Goal: Information Seeking & Learning: Learn about a topic

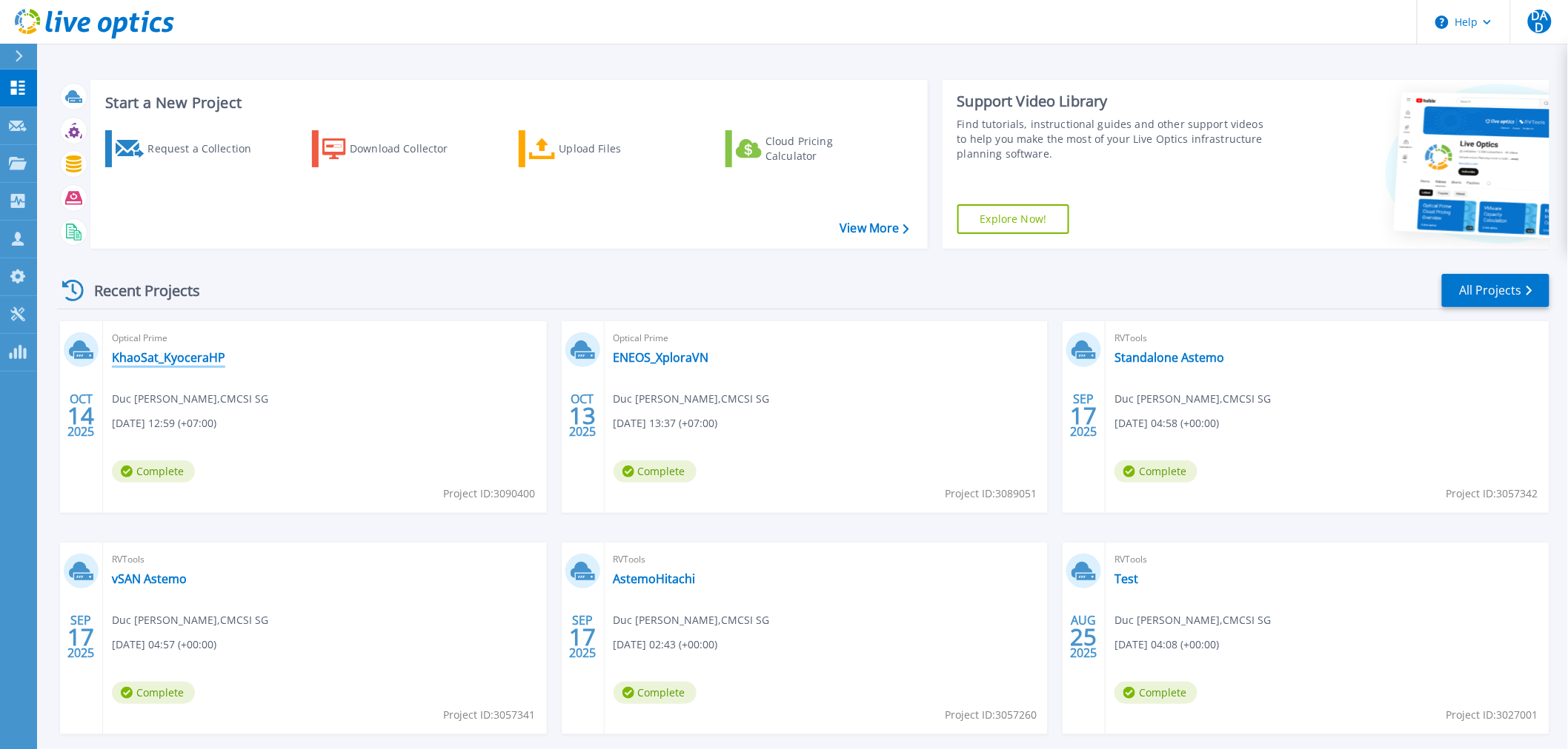
click at [154, 357] on link "KhaoSat_KyoceraHP" at bounding box center [168, 357] width 113 height 14
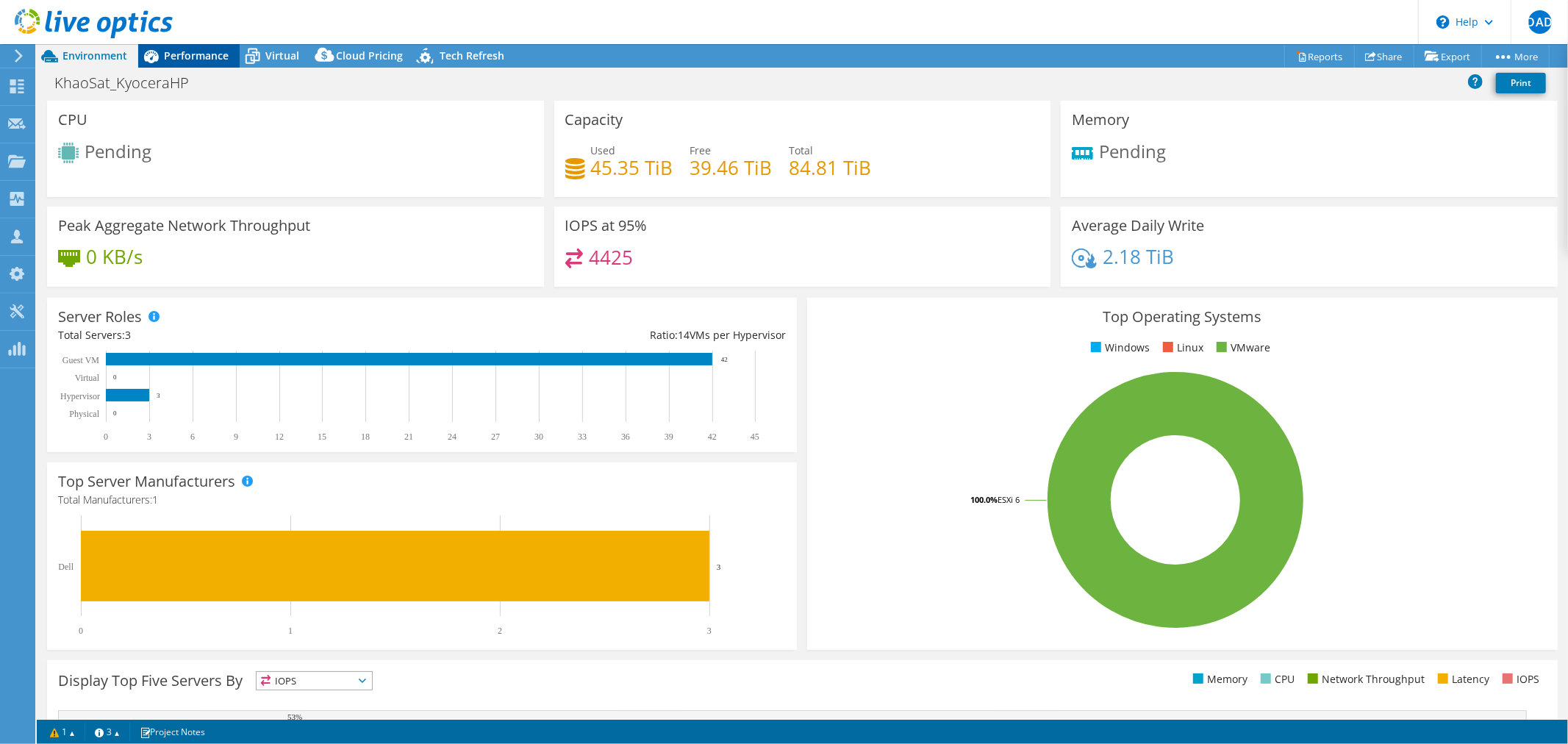
click at [216, 65] on div "Performance" at bounding box center [189, 55] width 102 height 23
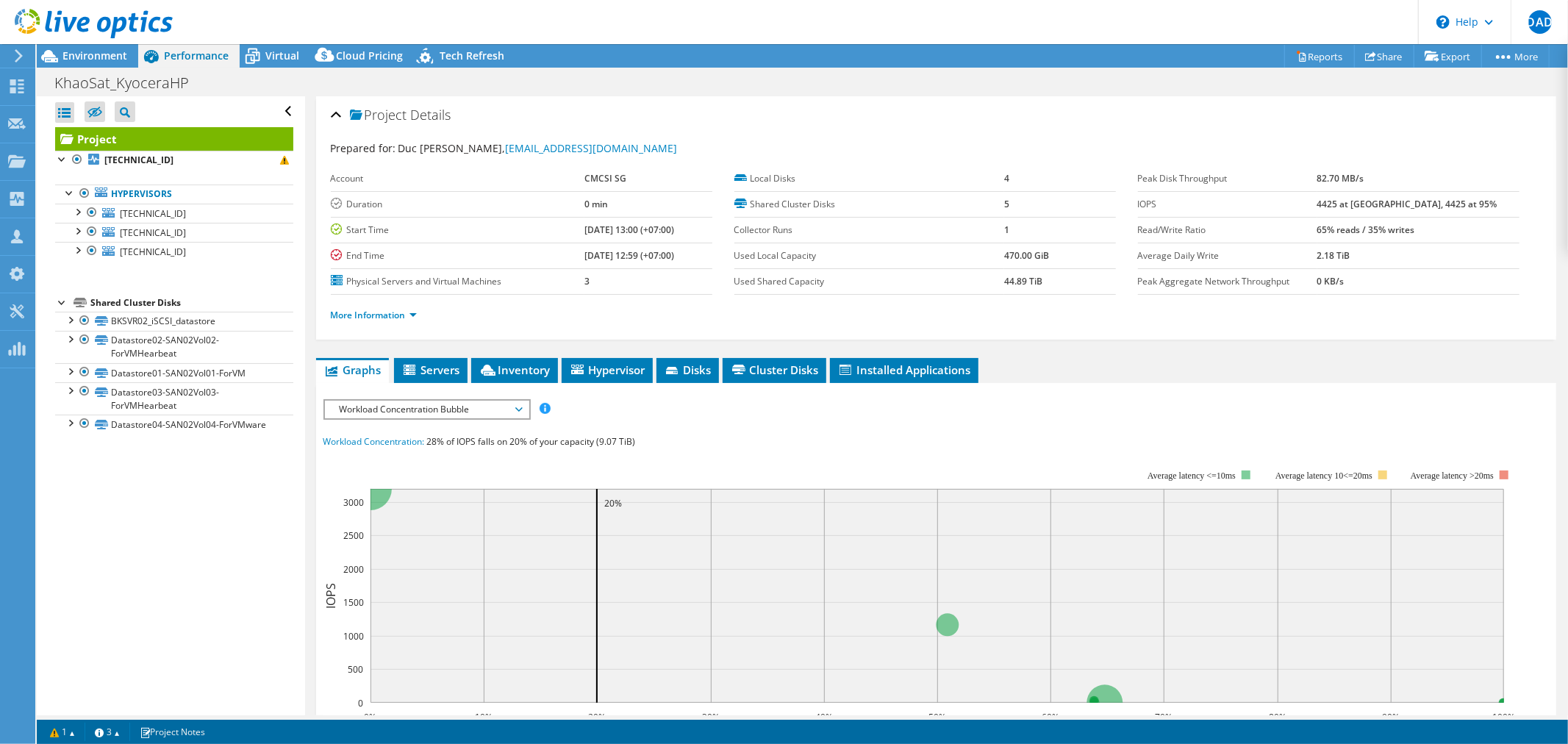
click at [18, 60] on use at bounding box center [18, 56] width 8 height 14
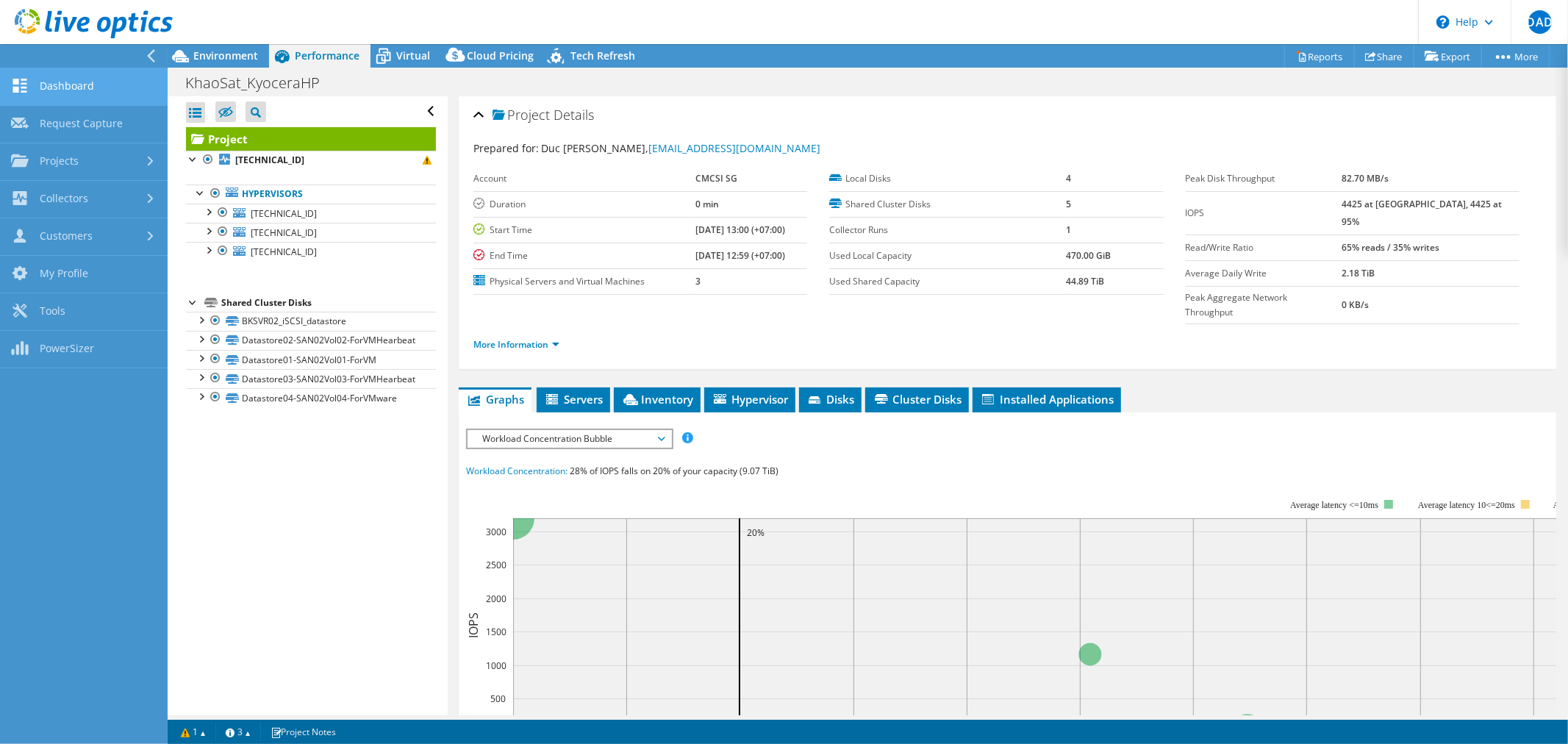
click at [49, 99] on link "Dashboard" at bounding box center [84, 88] width 167 height 38
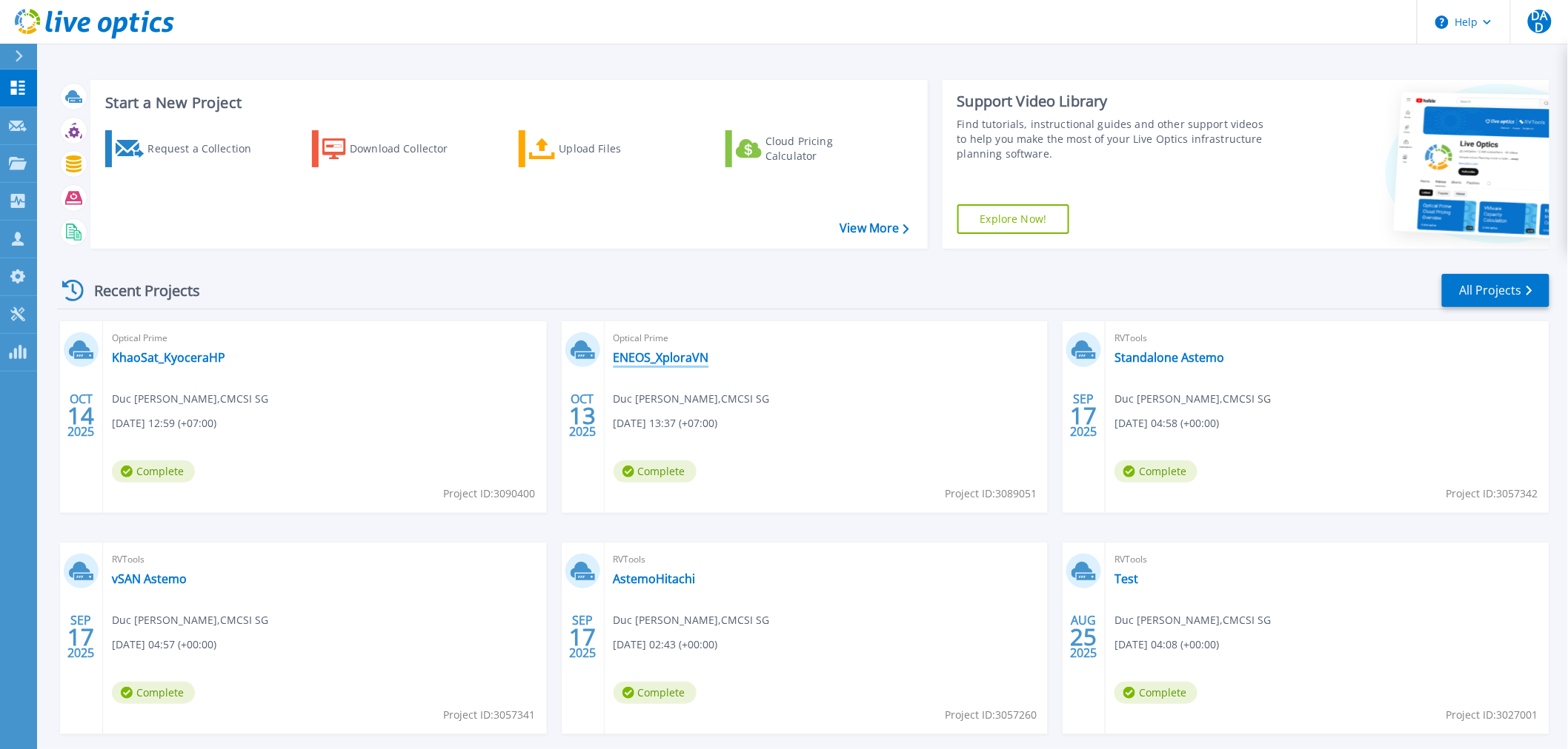
click at [678, 357] on link "ENEOS_XploraVN" at bounding box center [661, 357] width 96 height 14
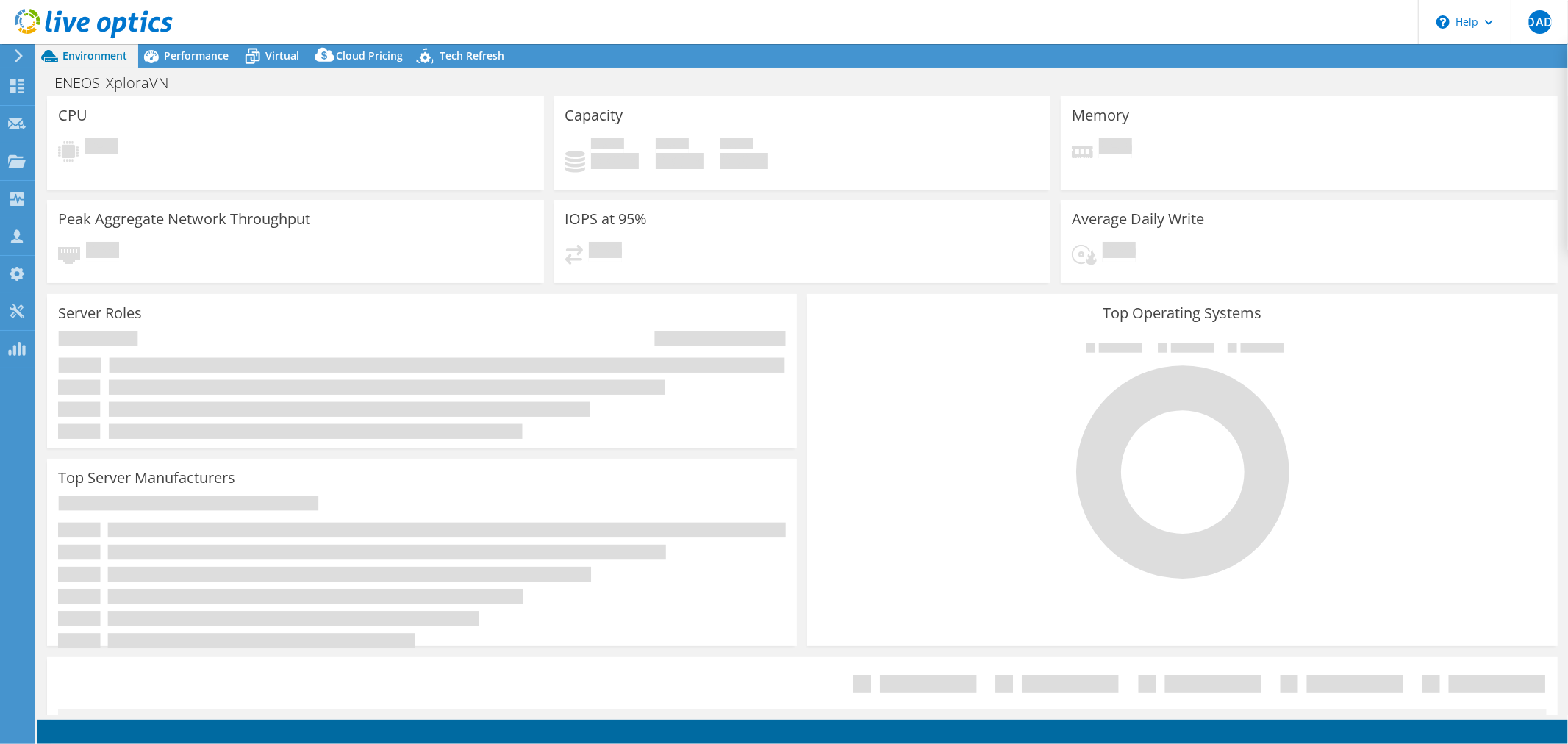
select select "USD"
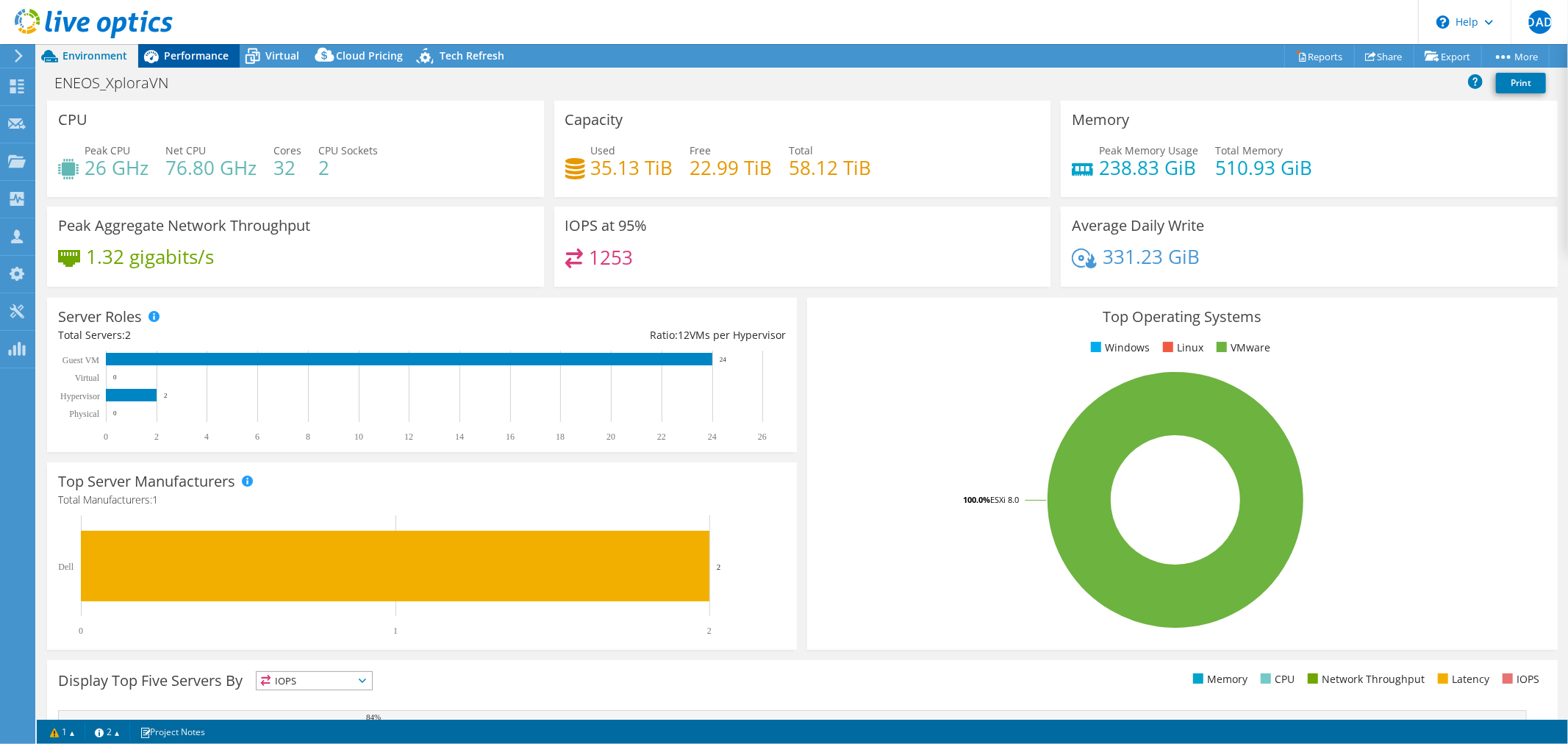
click at [216, 54] on span "Performance" at bounding box center [196, 55] width 65 height 14
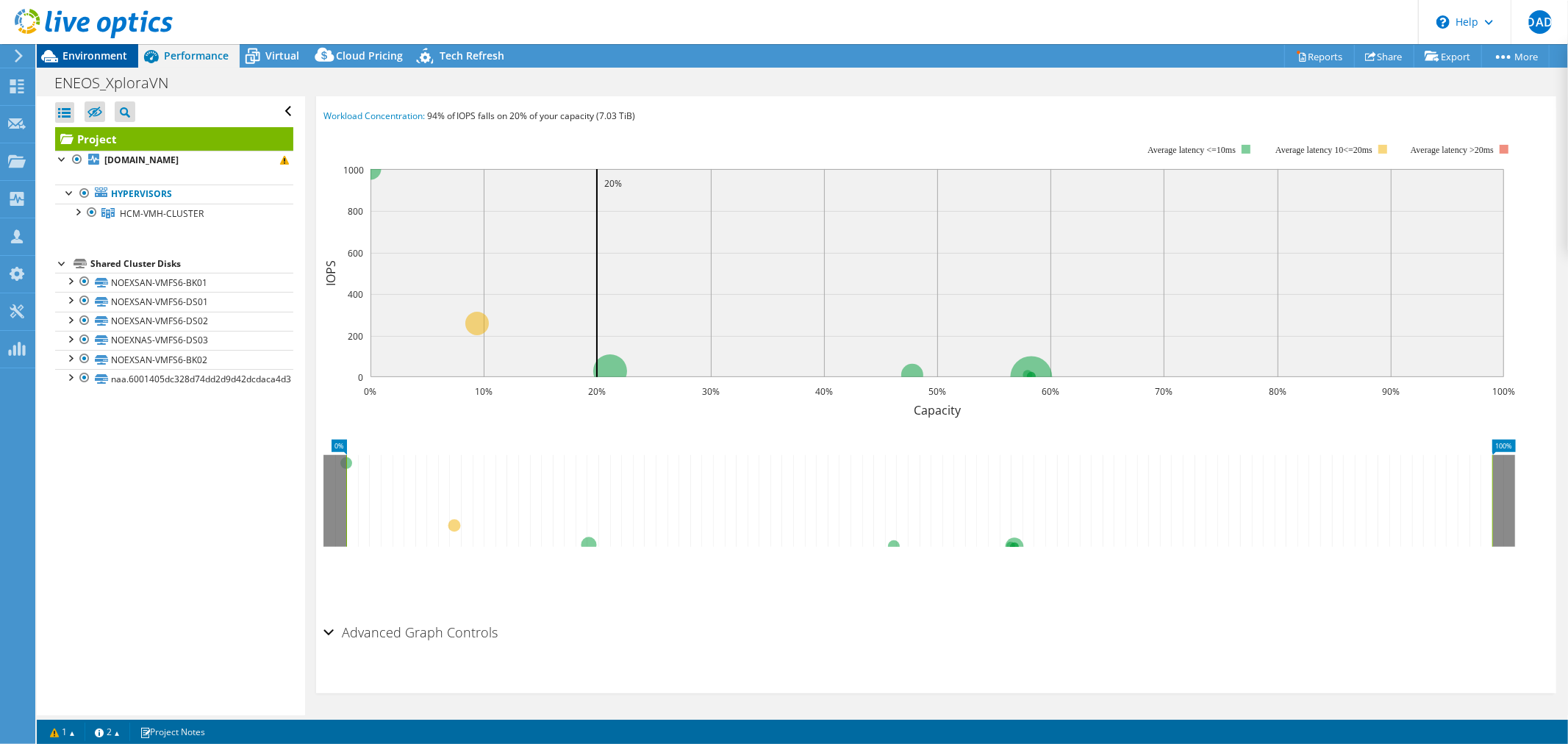
click at [115, 54] on span "Environment" at bounding box center [95, 55] width 65 height 14
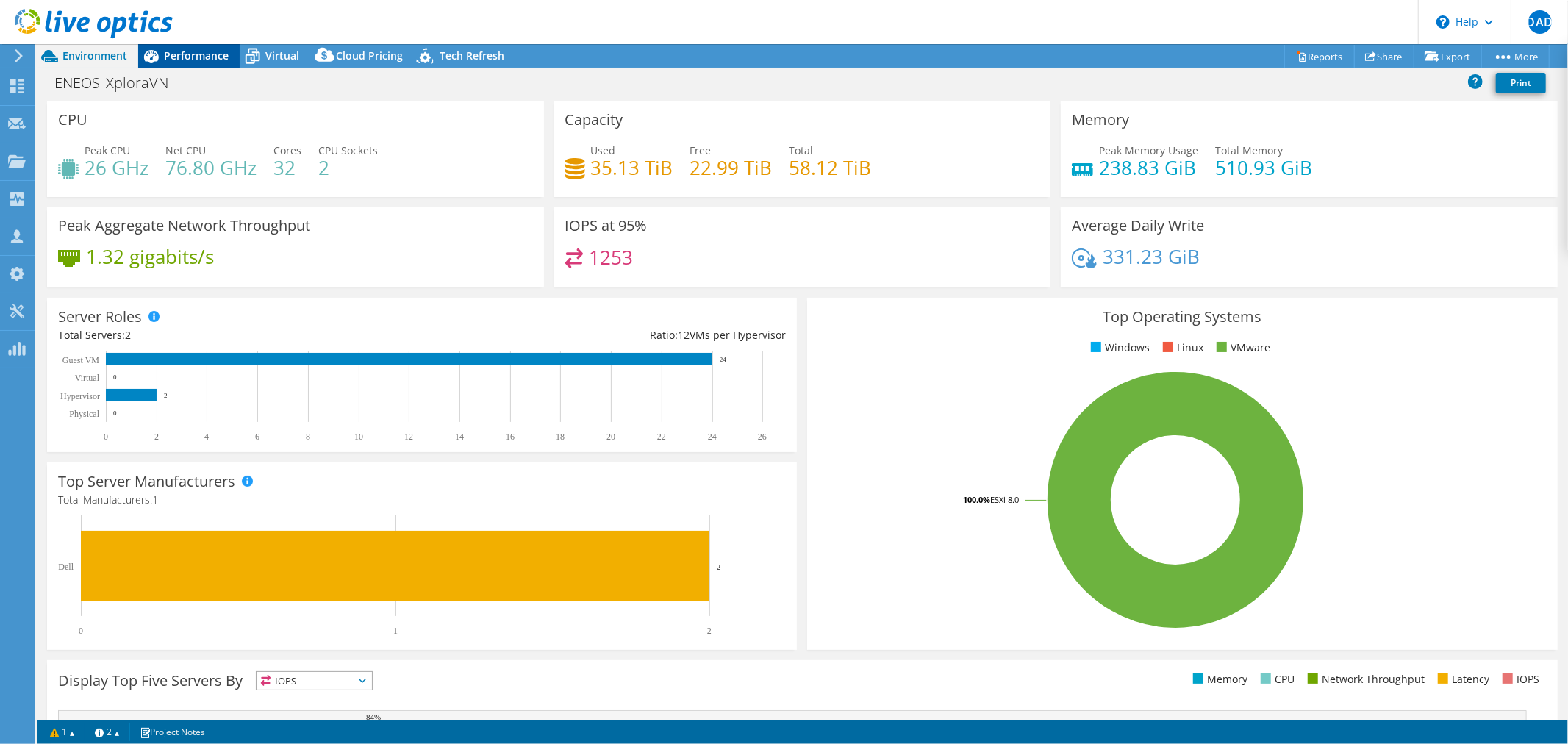
click at [225, 55] on span "Performance" at bounding box center [196, 55] width 65 height 14
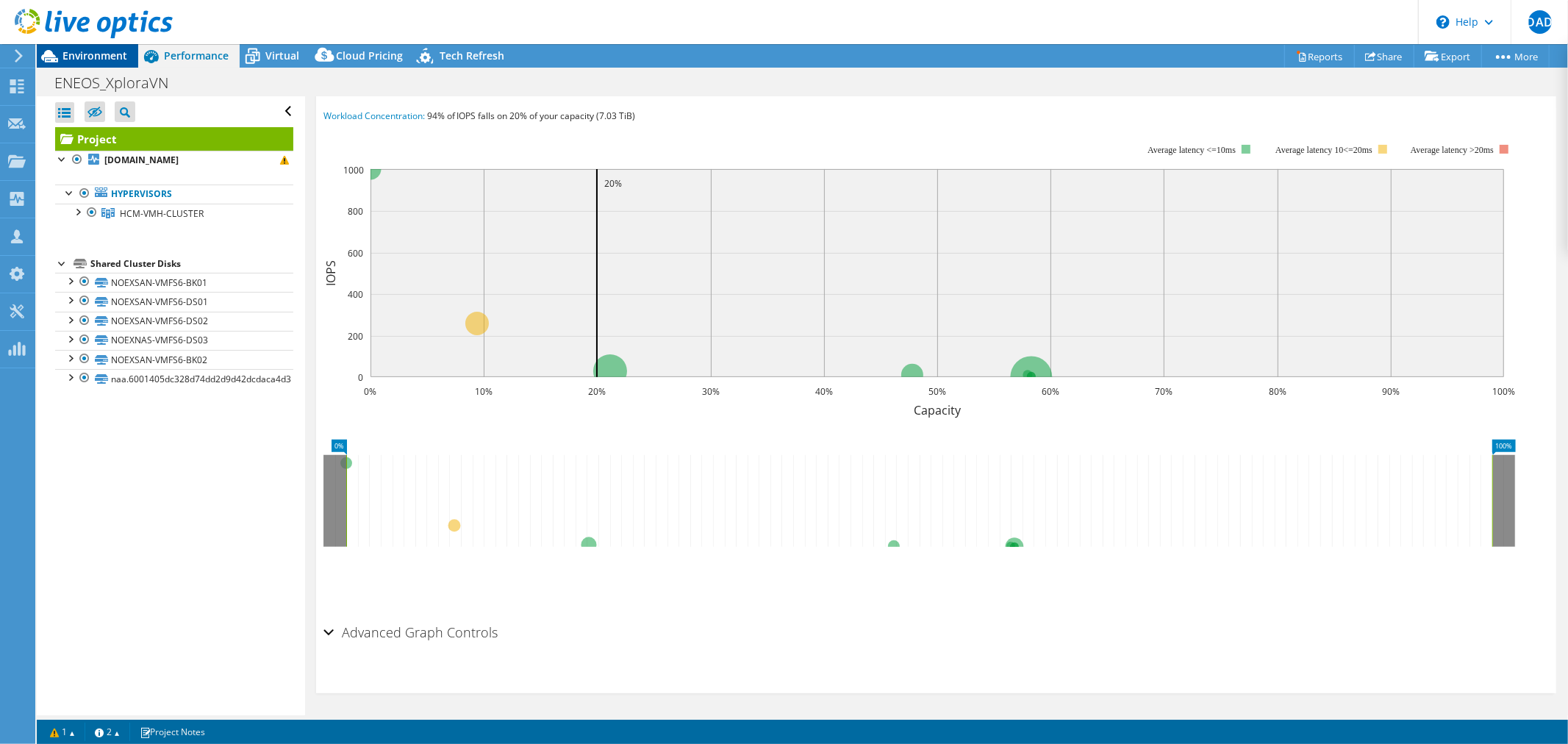
click at [93, 54] on span "Environment" at bounding box center [95, 55] width 65 height 14
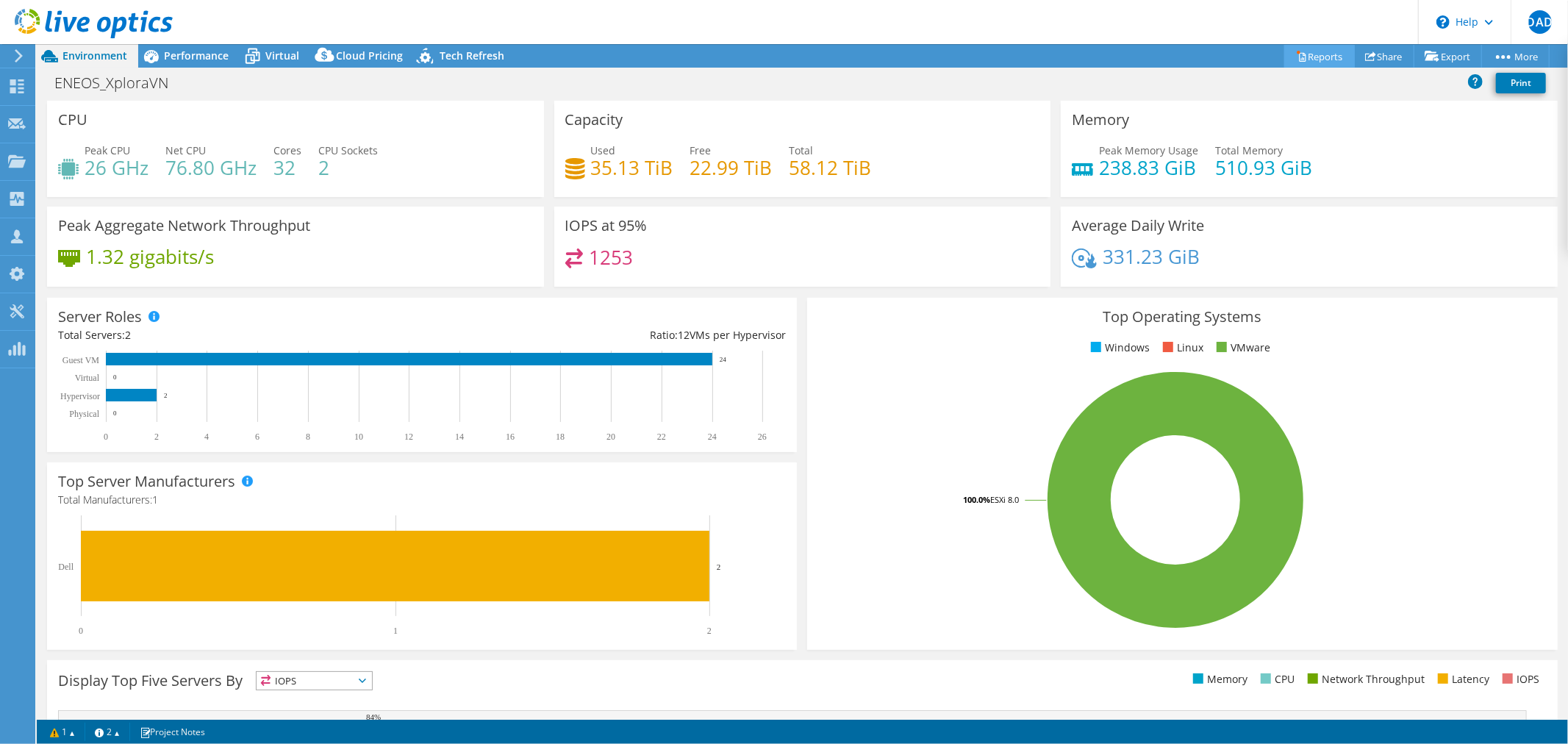
click at [1296, 52] on icon at bounding box center [1302, 56] width 11 height 11
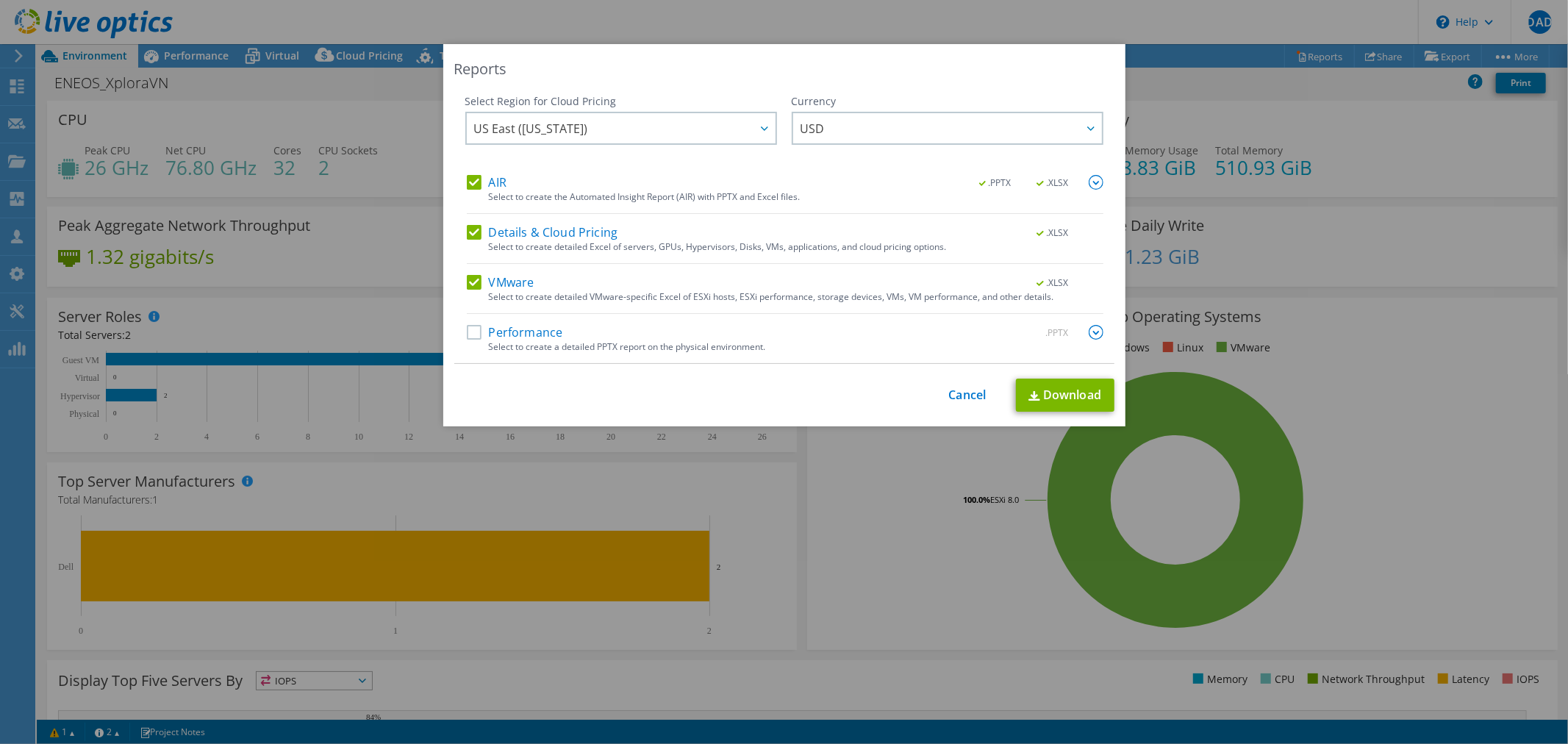
click at [474, 327] on label "Performance" at bounding box center [515, 332] width 97 height 14
click at [0, 0] on input "Performance" at bounding box center [0, 0] width 0 height 0
click at [710, 121] on span "US East (Virginia)" at bounding box center [625, 128] width 302 height 30
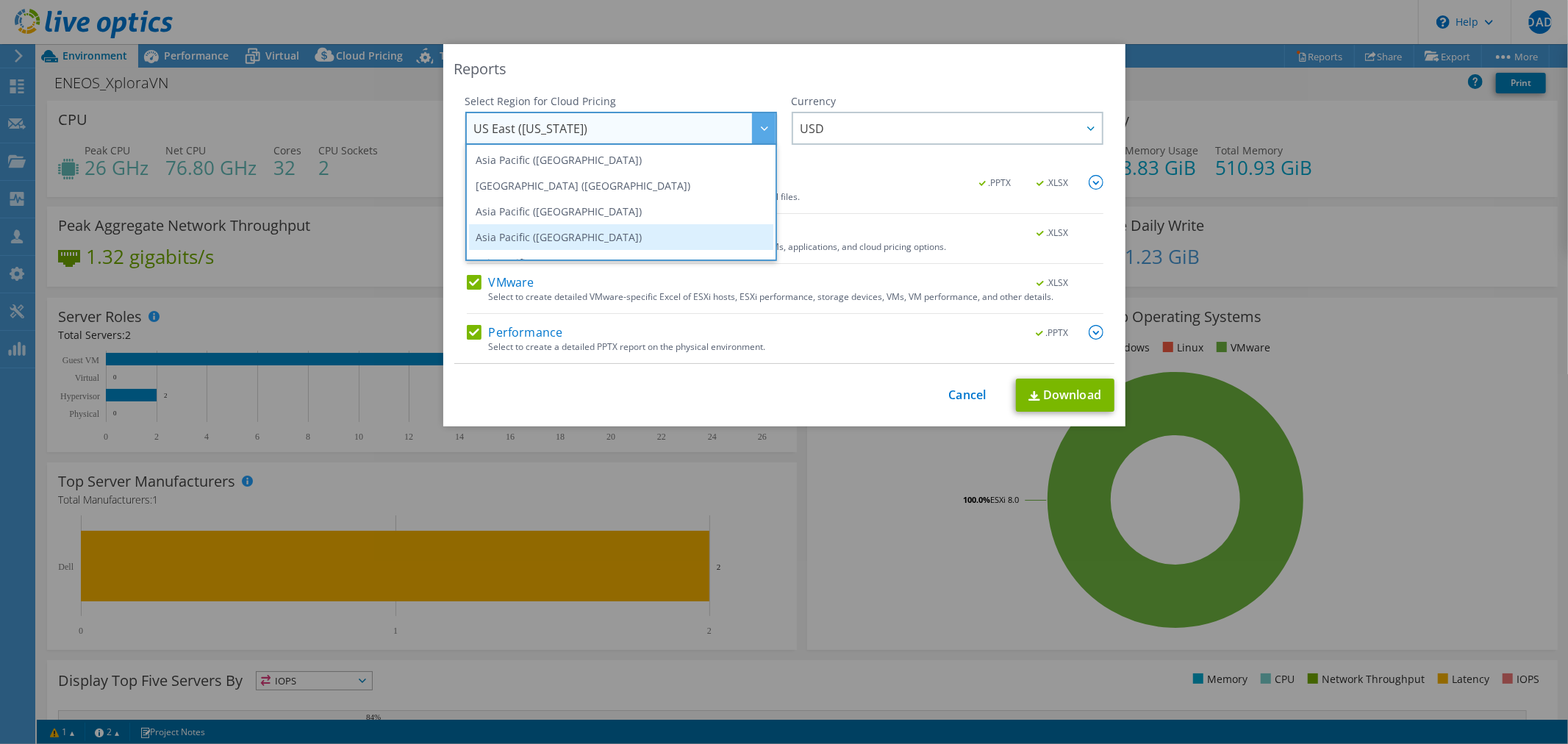
click at [573, 224] on li "Asia Pacific (Singapore)" at bounding box center [621, 237] width 305 height 26
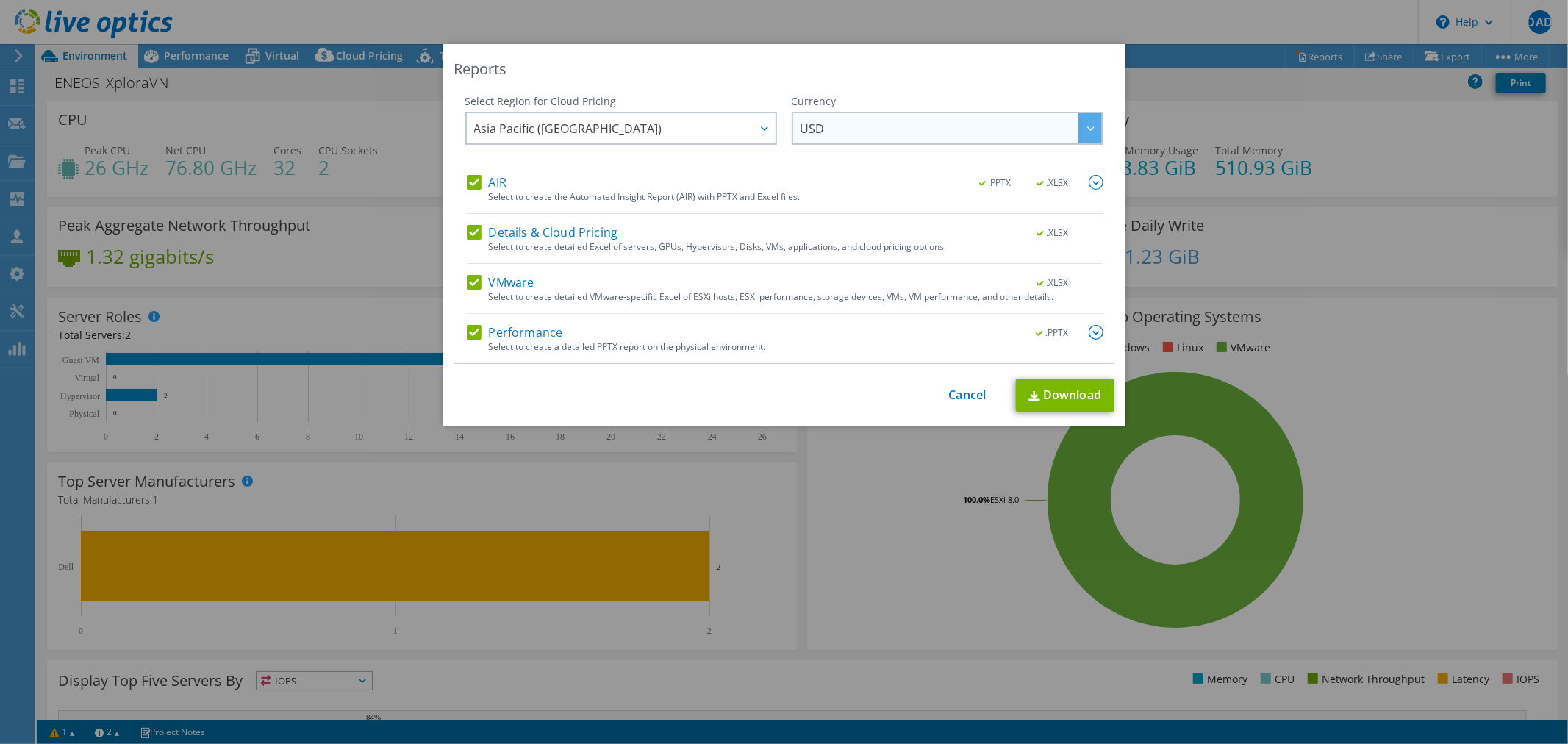
click at [868, 134] on span "USD" at bounding box center [952, 128] width 302 height 30
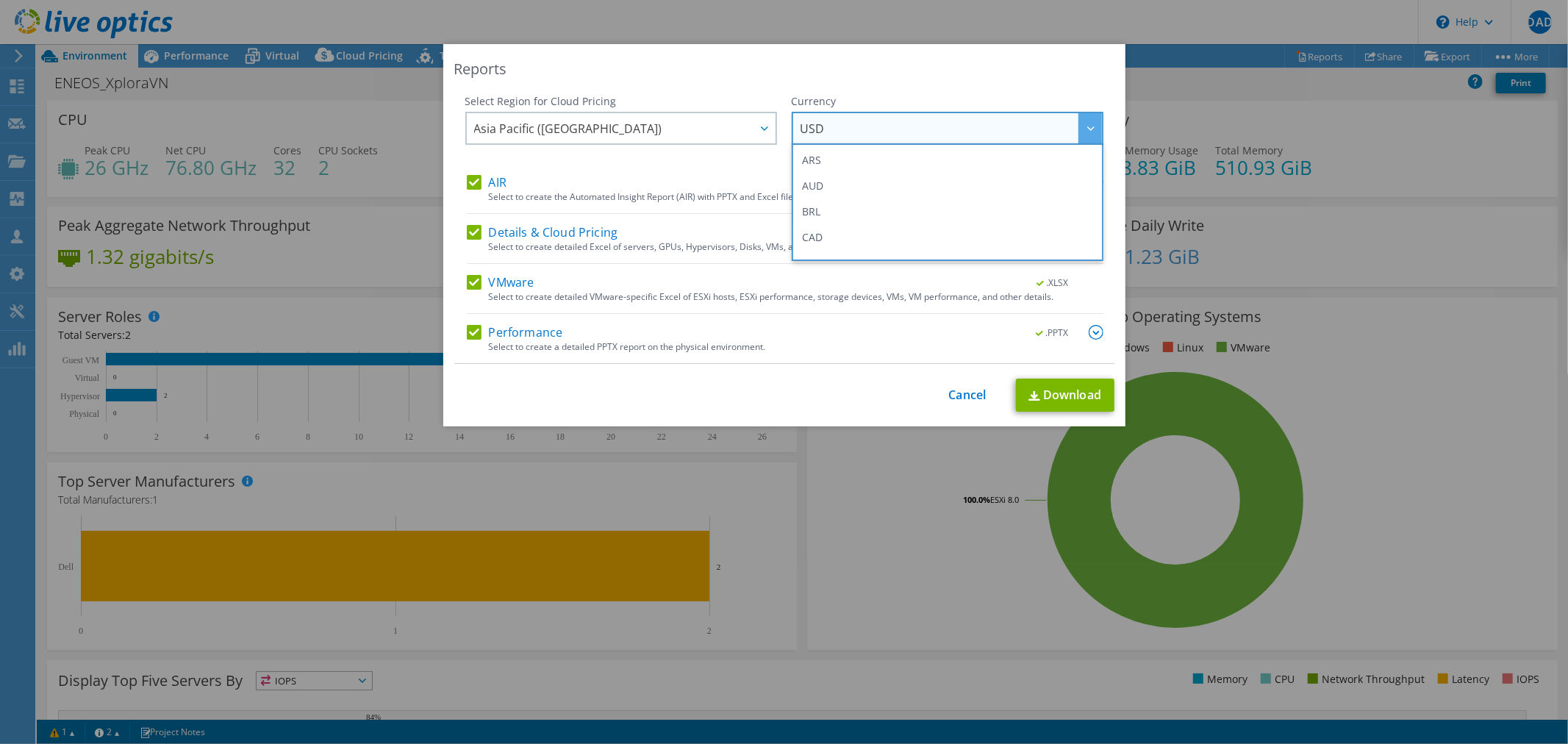
click at [868, 134] on span "USD" at bounding box center [952, 128] width 302 height 30
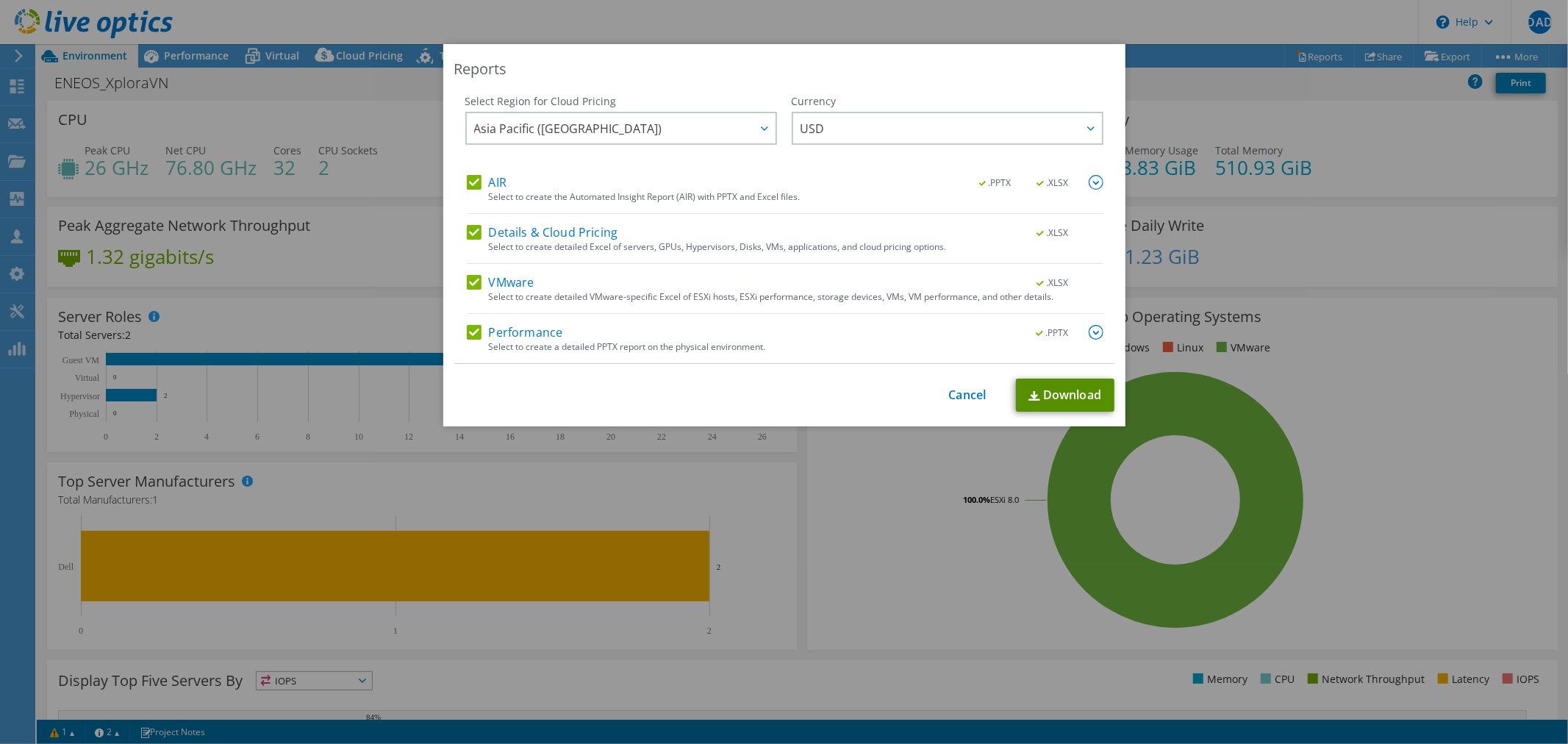
click at [1066, 392] on link "Download" at bounding box center [1065, 395] width 99 height 33
drag, startPoint x: 968, startPoint y: 397, endPoint x: 948, endPoint y: 393, distance: 20.4
click at [968, 397] on link "Cancel" at bounding box center [968, 395] width 38 height 14
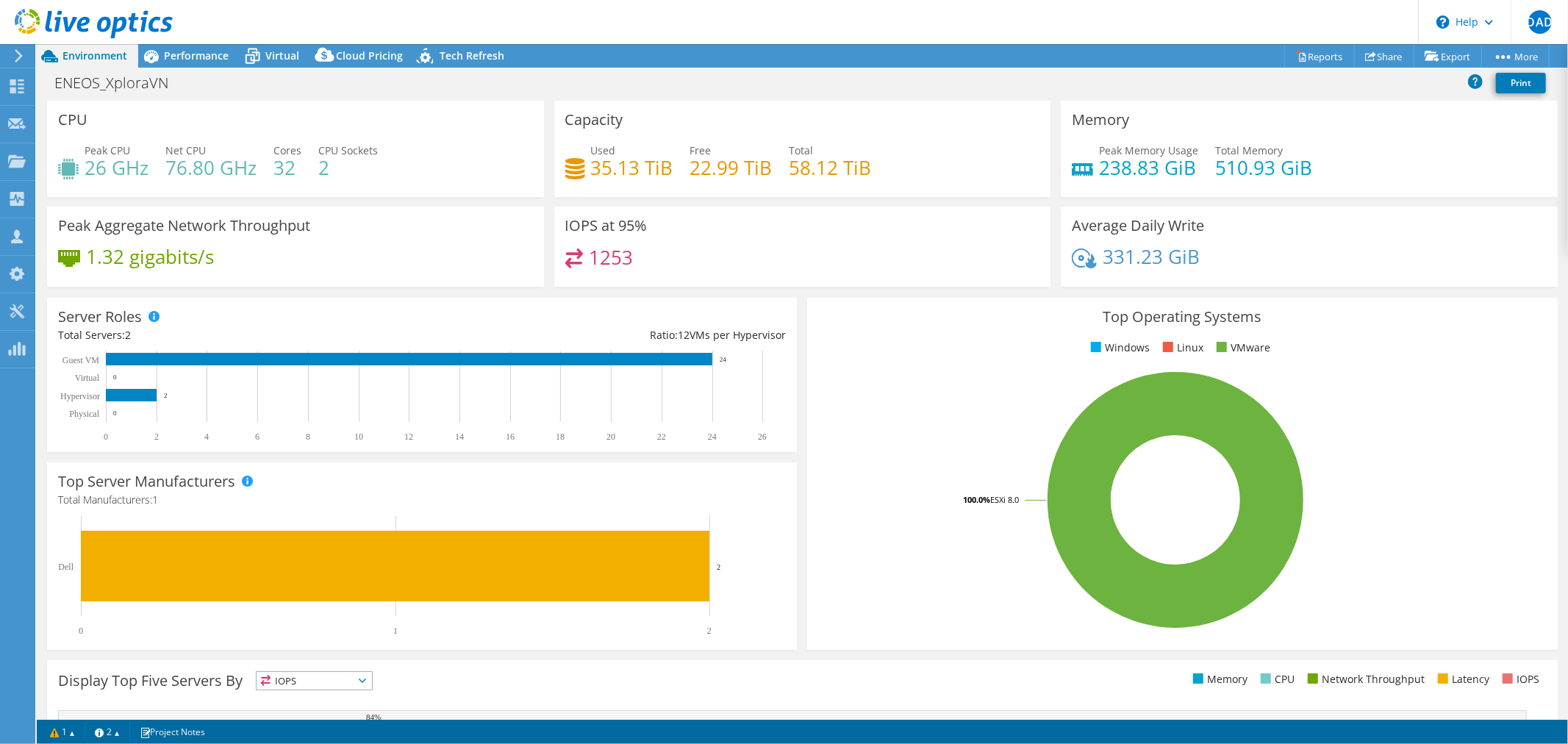
click at [81, 23] on icon at bounding box center [94, 24] width 158 height 30
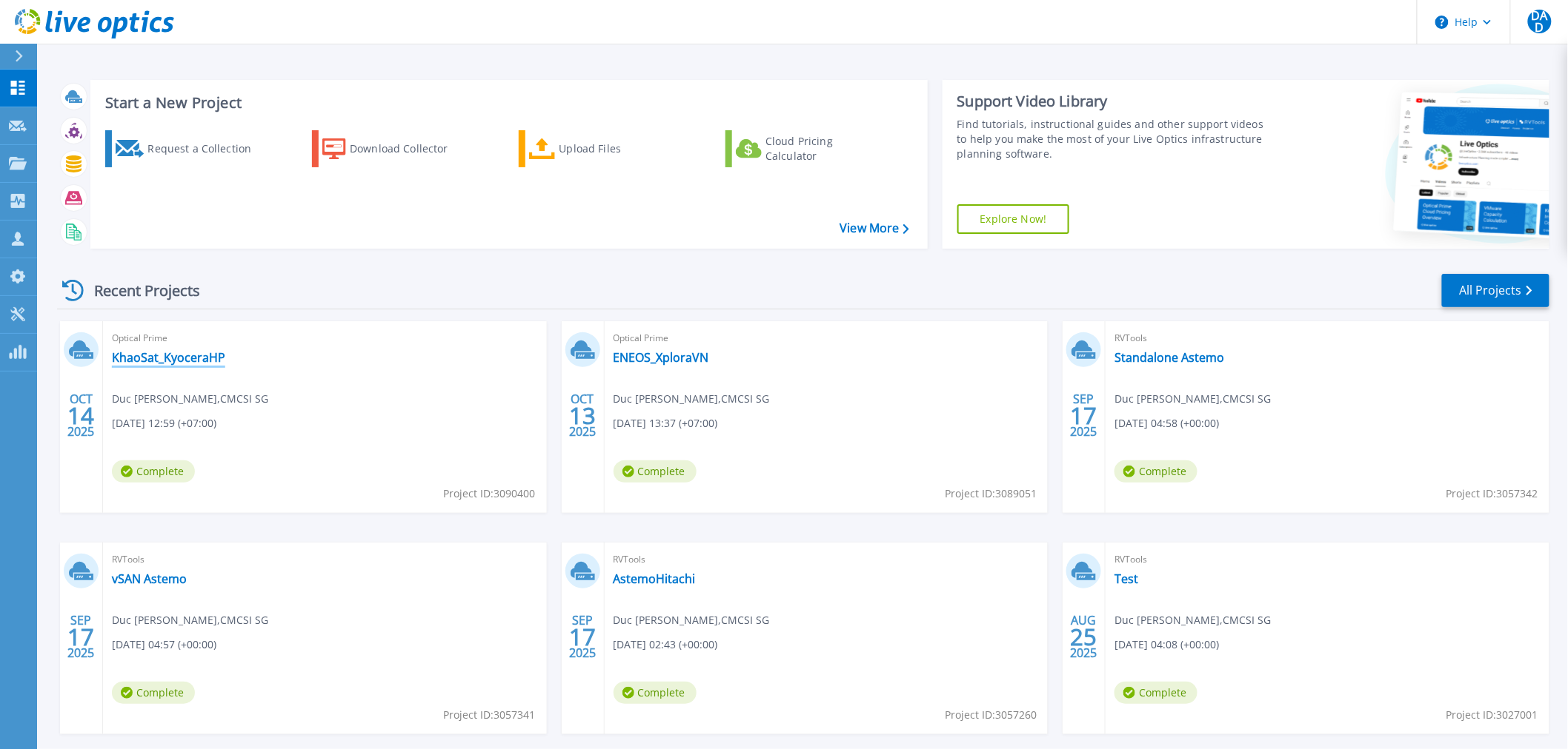
click at [134, 357] on link "KhaoSat_KyoceraHP" at bounding box center [168, 357] width 113 height 14
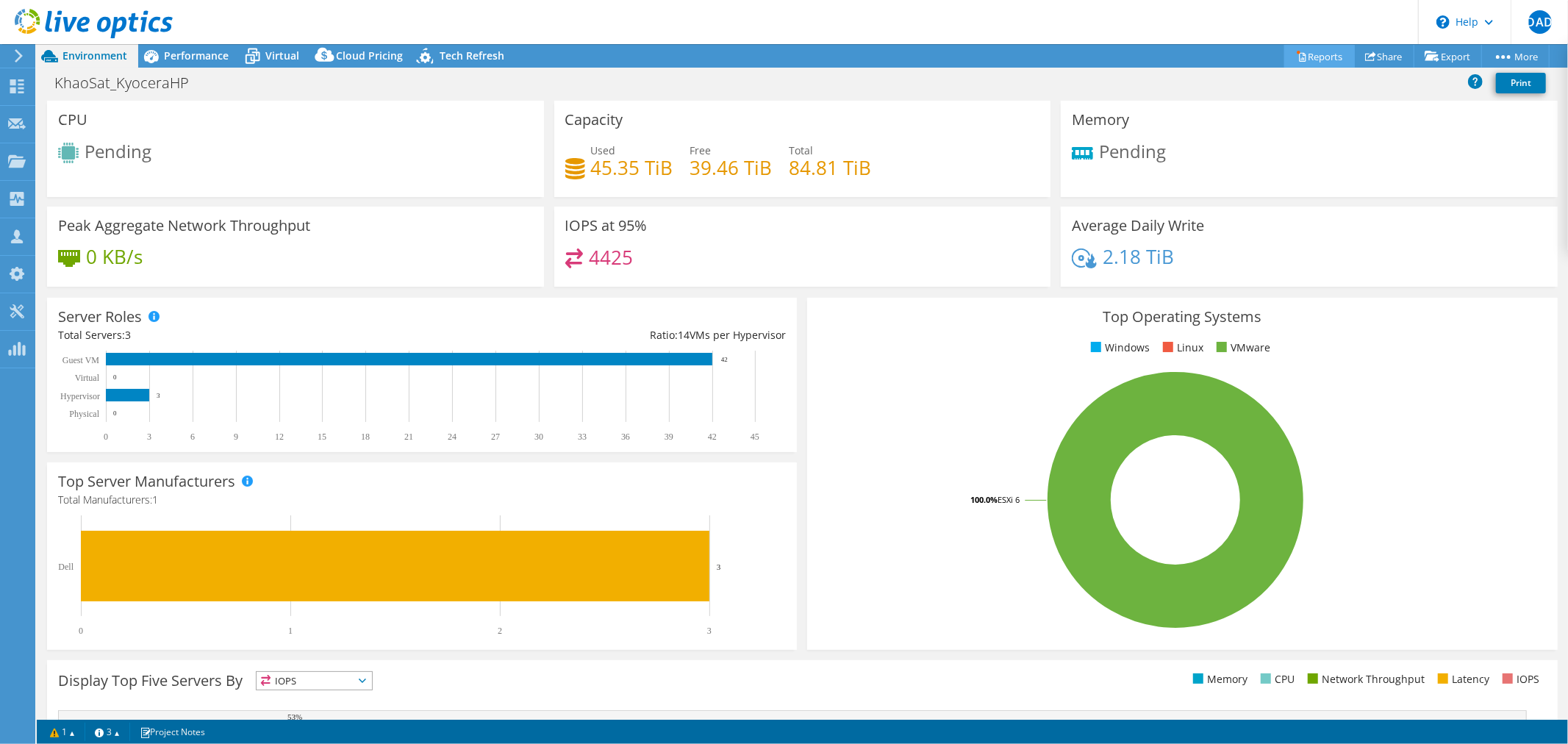
click at [1320, 52] on link "Reports" at bounding box center [1320, 56] width 71 height 23
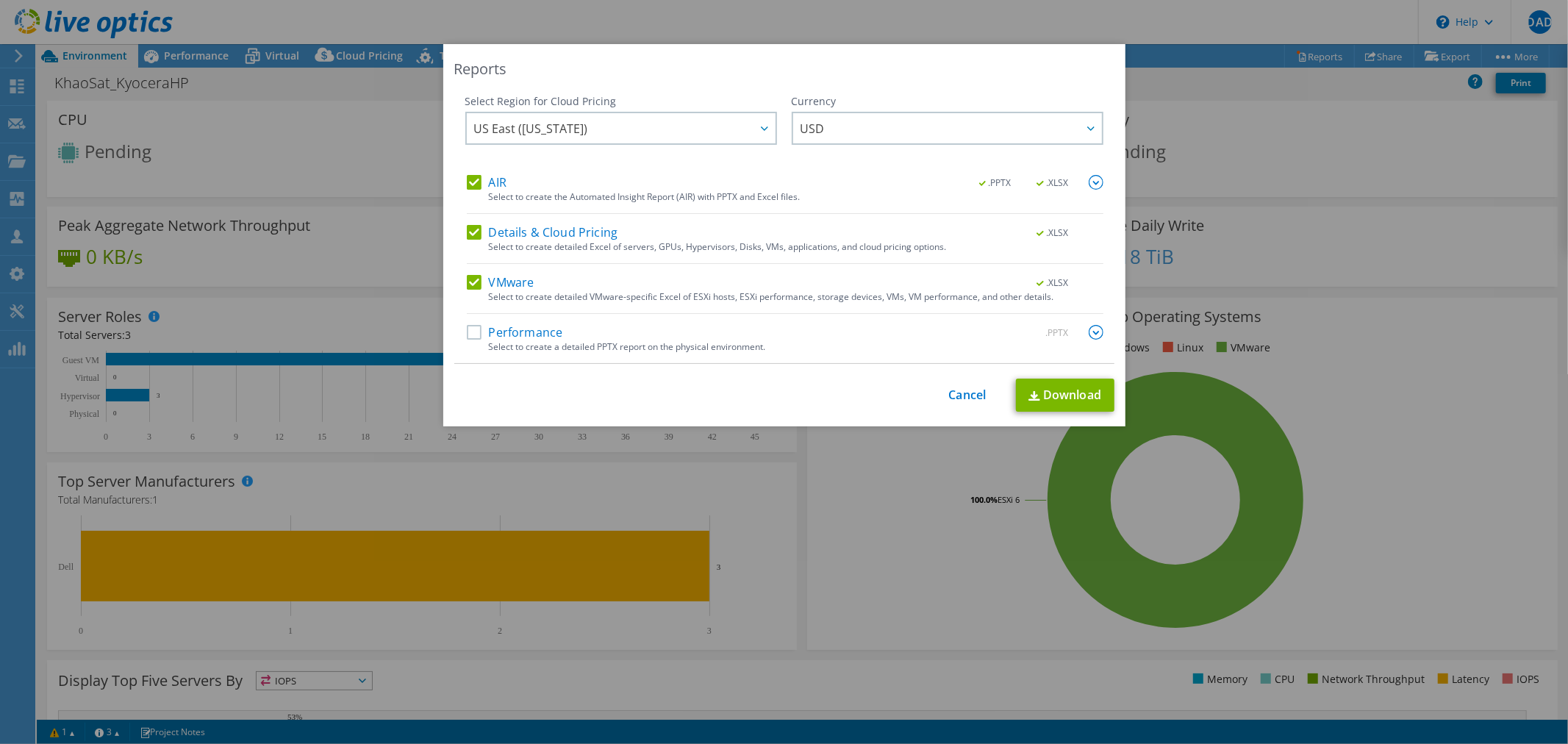
click at [468, 328] on label "Performance" at bounding box center [515, 332] width 97 height 14
click at [0, 0] on input "Performance" at bounding box center [0, 0] width 0 height 0
click at [643, 131] on span "US East ([US_STATE])" at bounding box center [625, 128] width 302 height 30
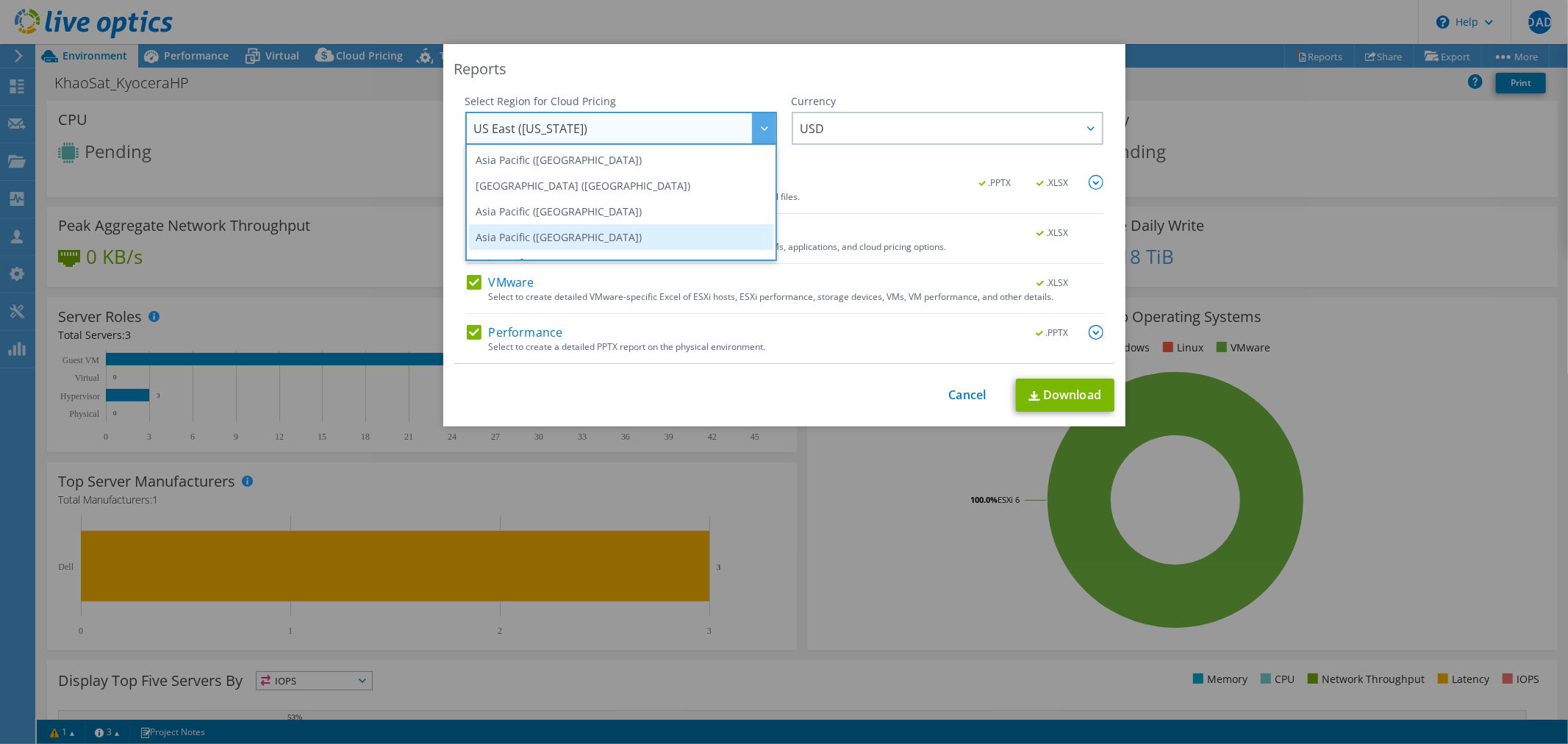
click at [578, 226] on li "Asia Pacific ([GEOGRAPHIC_DATA])" at bounding box center [621, 237] width 305 height 26
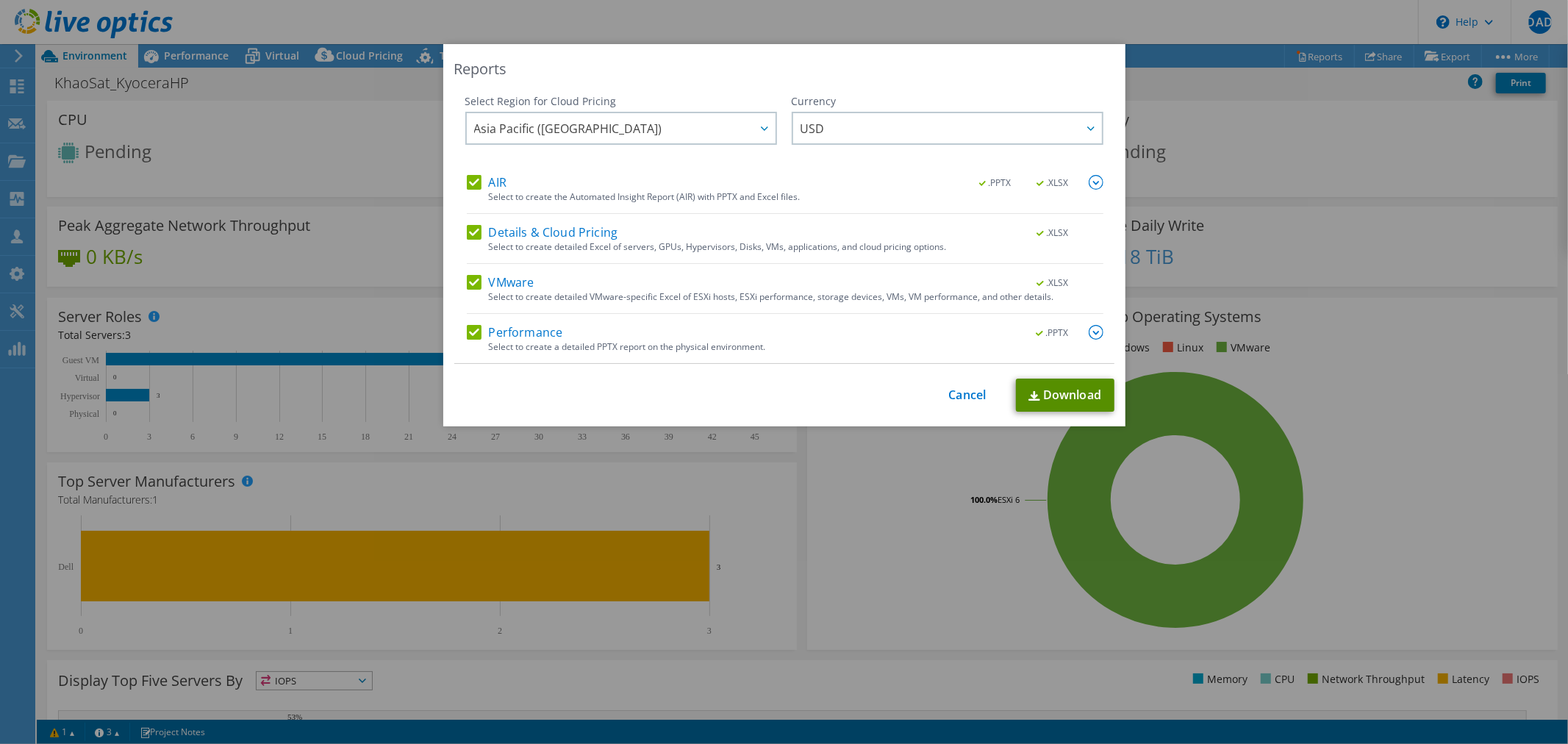
click at [1048, 386] on link "Download" at bounding box center [1065, 395] width 99 height 33
click at [975, 389] on link "Cancel" at bounding box center [968, 395] width 38 height 14
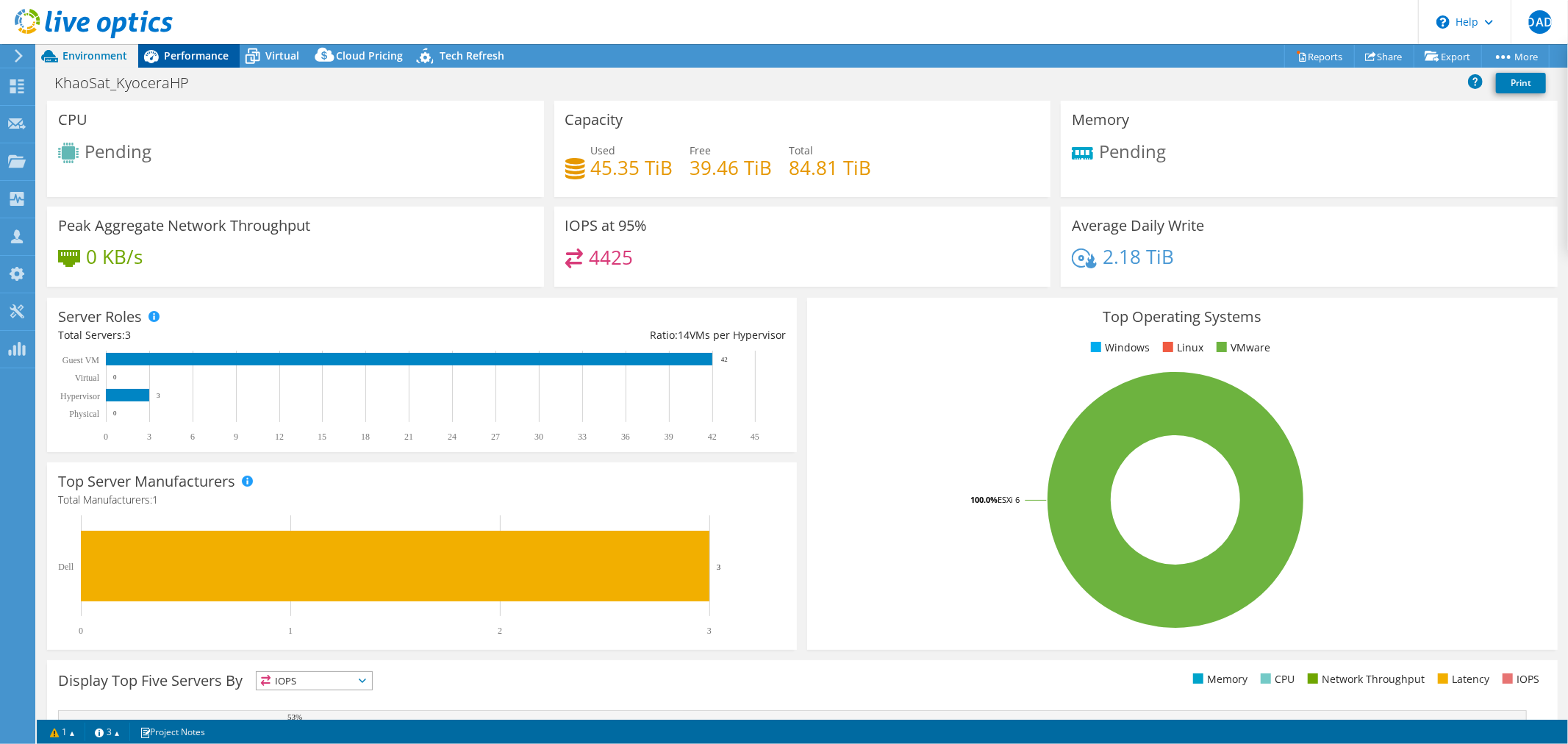
click at [204, 61] on span "Performance" at bounding box center [196, 55] width 65 height 14
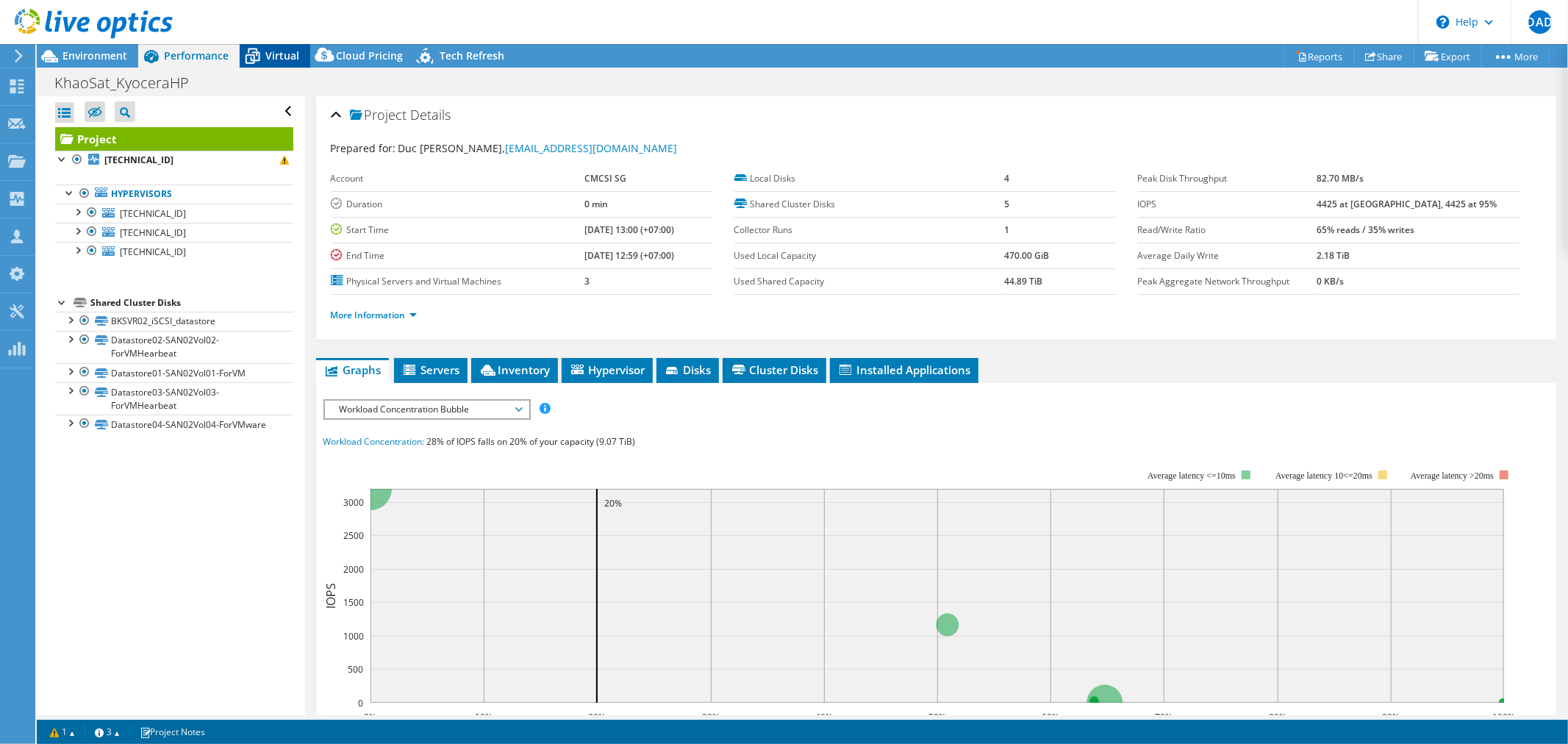
click at [254, 57] on icon at bounding box center [253, 57] width 26 height 26
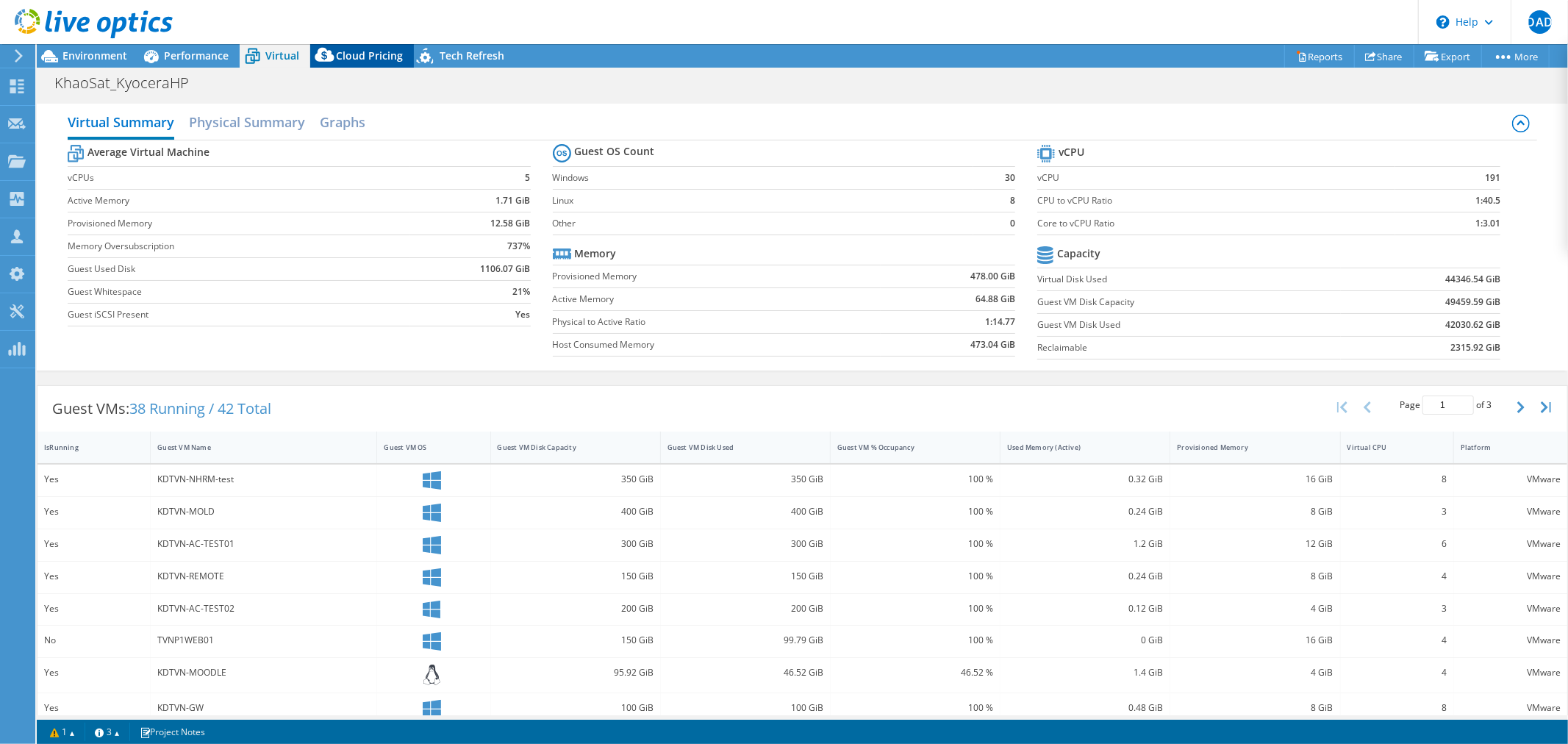
click at [336, 59] on icon at bounding box center [324, 58] width 29 height 29
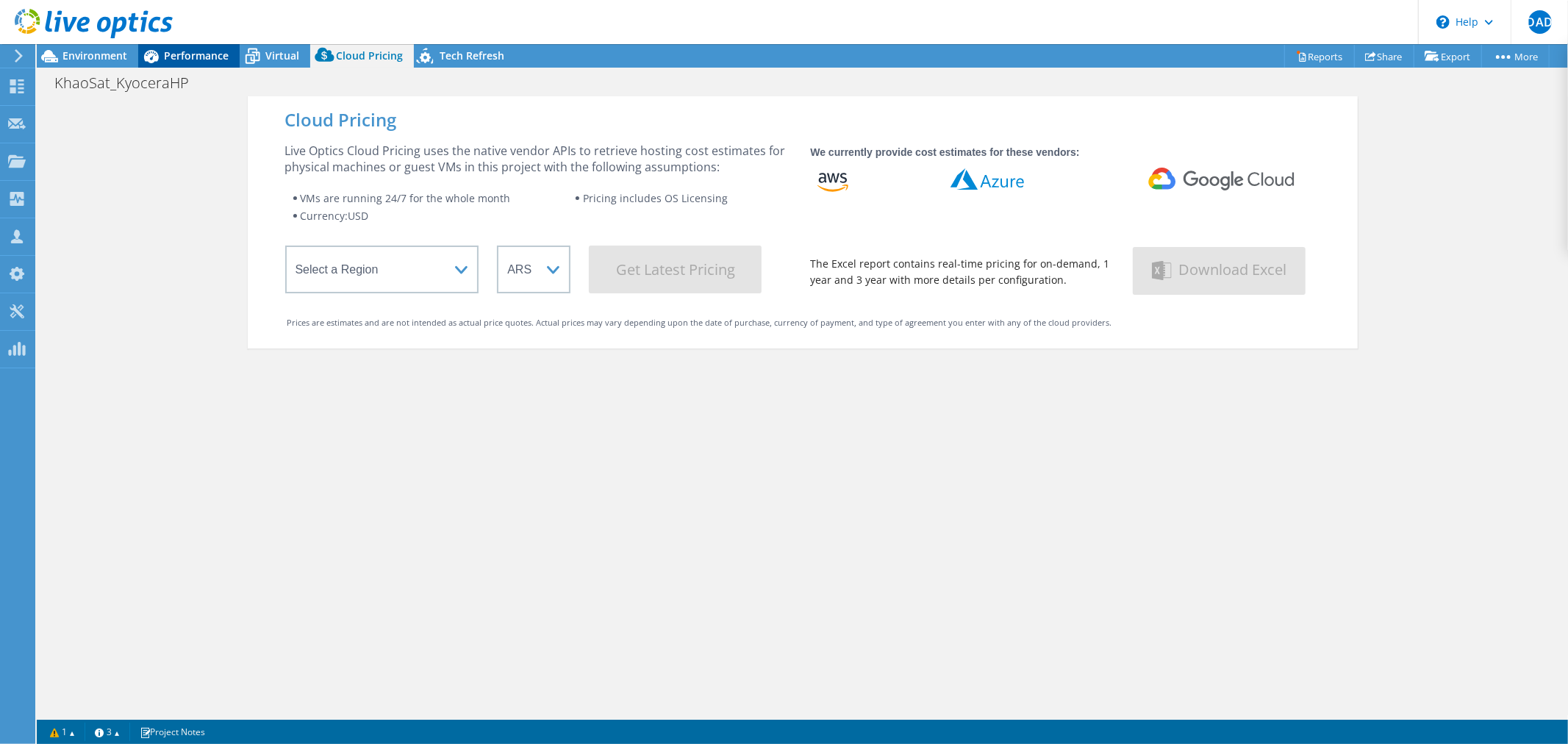
click at [204, 59] on span "Performance" at bounding box center [196, 55] width 65 height 14
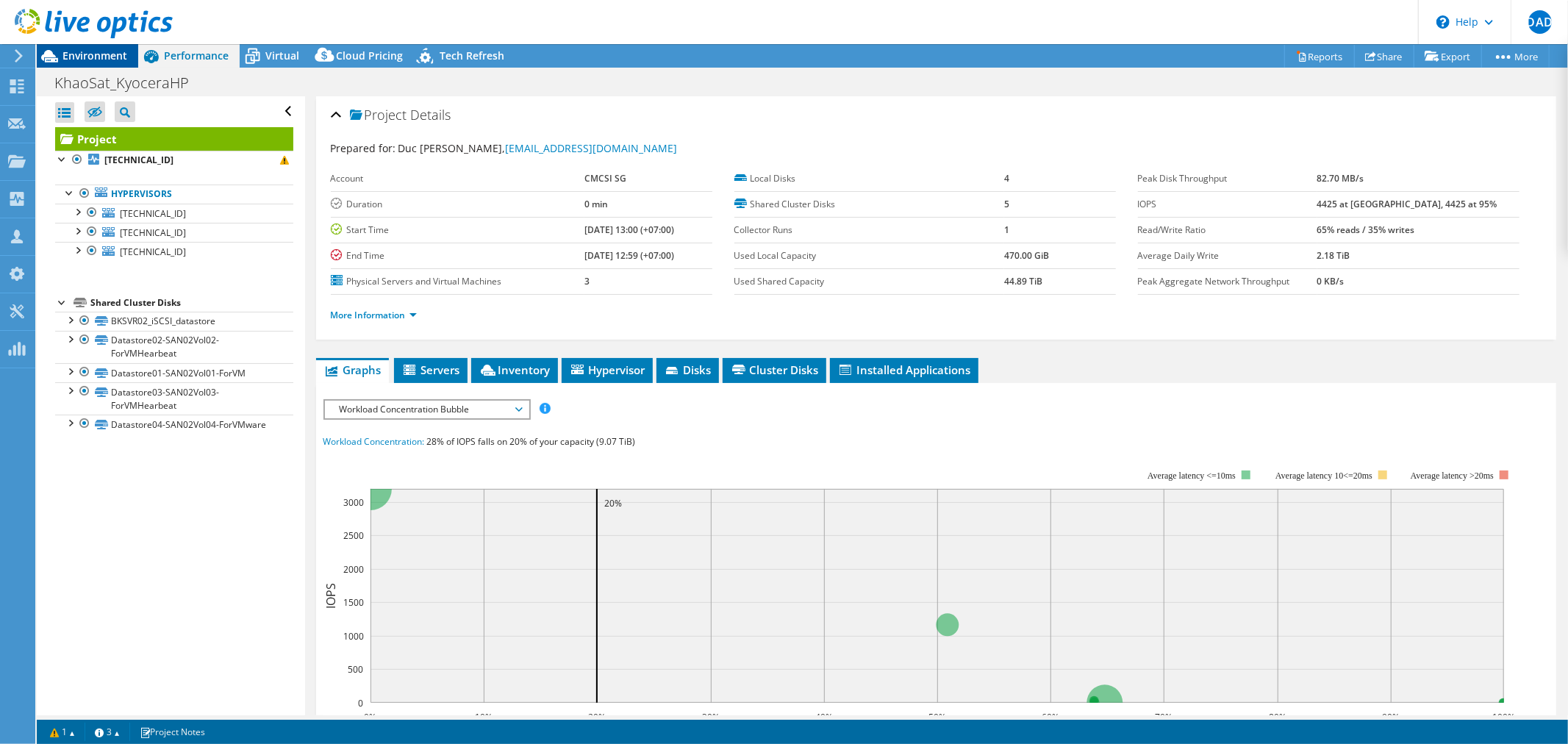
click at [118, 57] on span "Environment" at bounding box center [95, 55] width 65 height 14
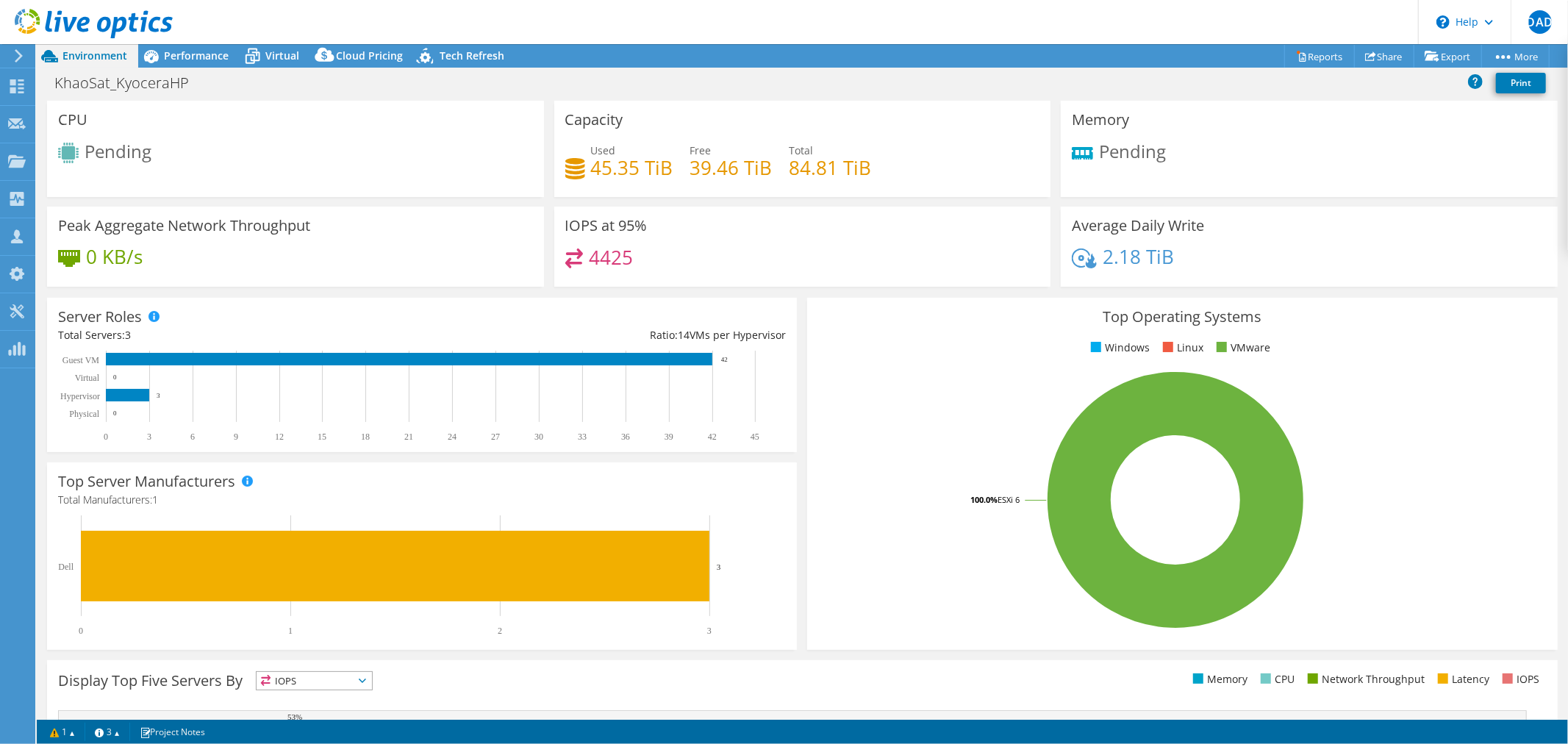
click at [69, 16] on icon at bounding box center [94, 24] width 158 height 30
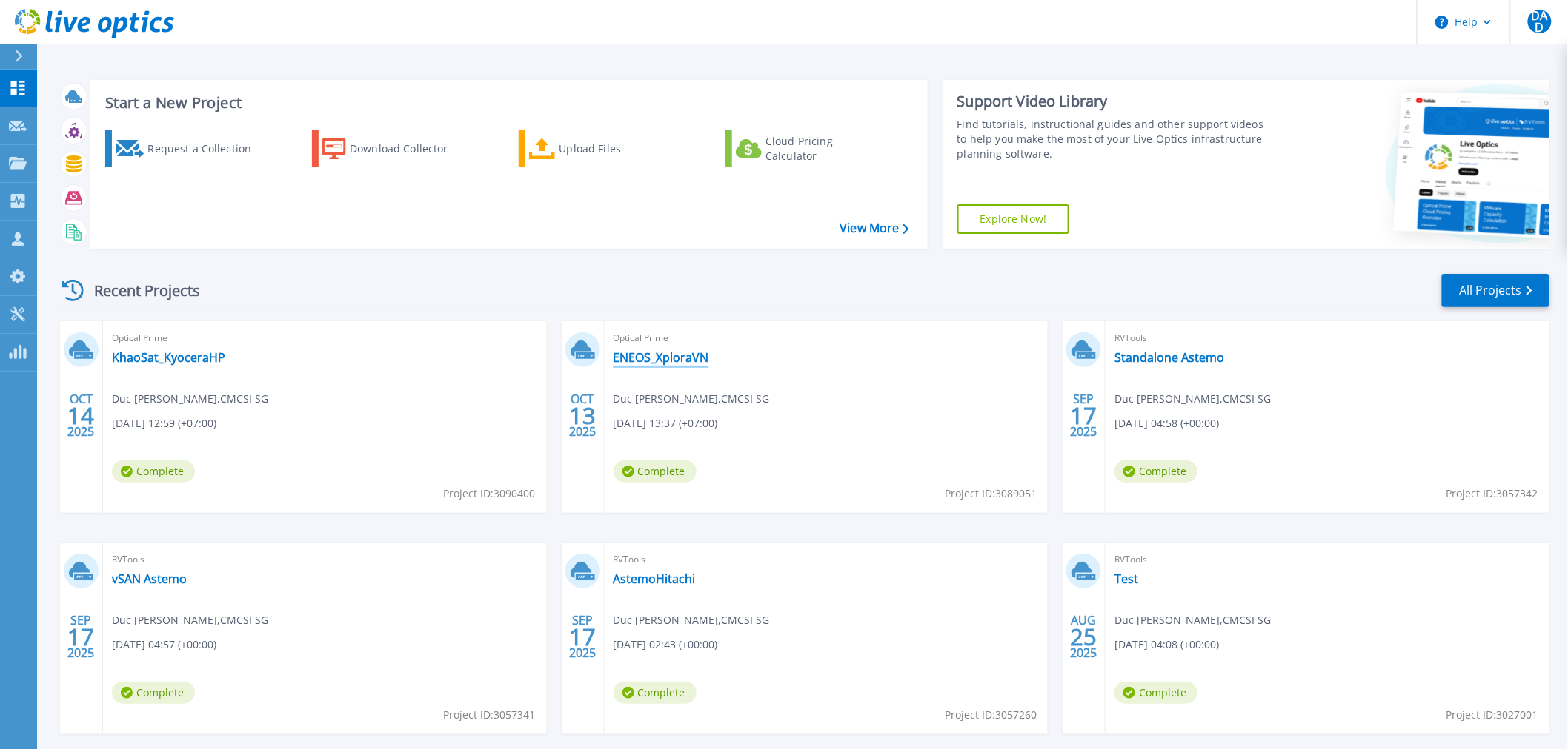
click at [649, 354] on link "ENEOS_XploraVN" at bounding box center [661, 357] width 96 height 14
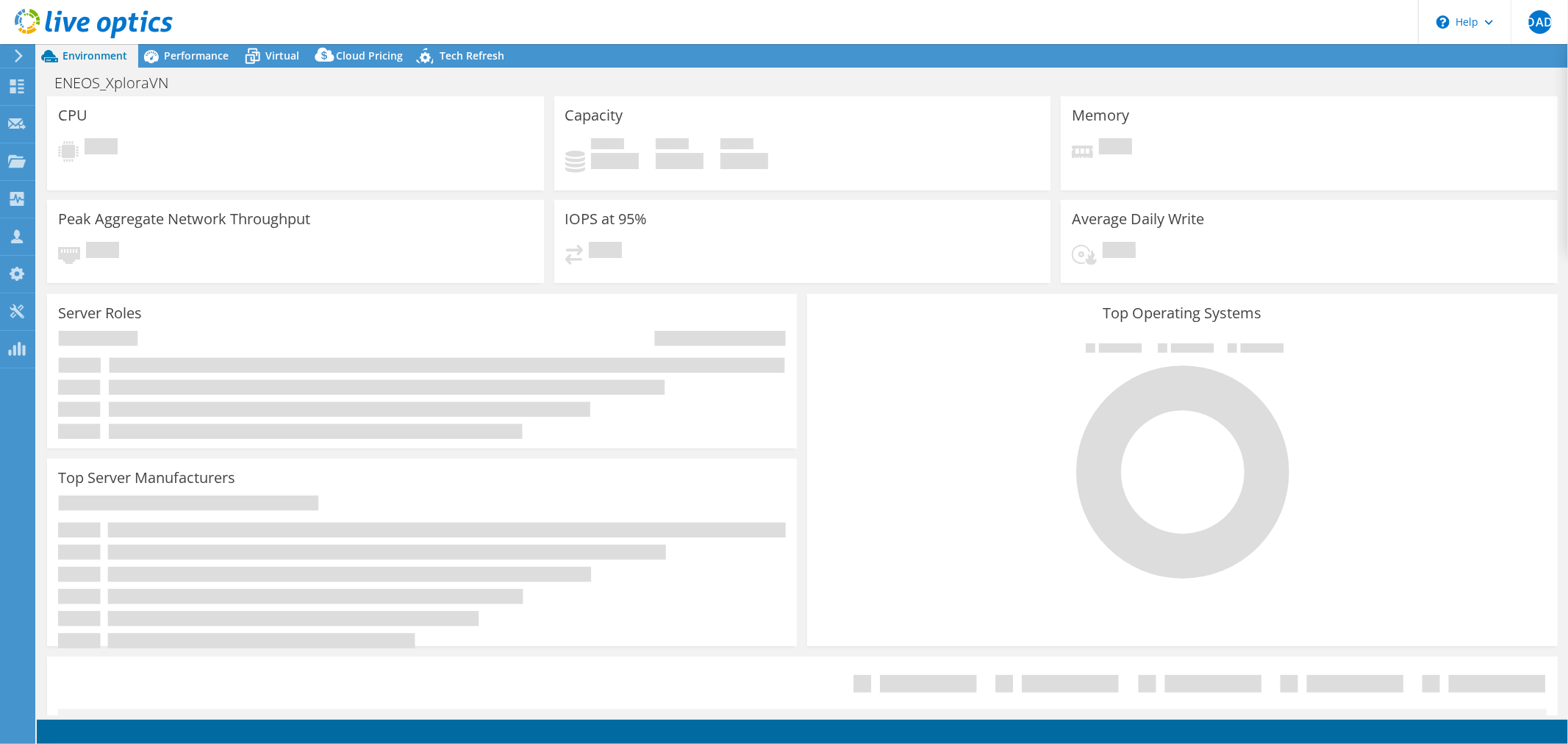
select select "[GEOGRAPHIC_DATA]"
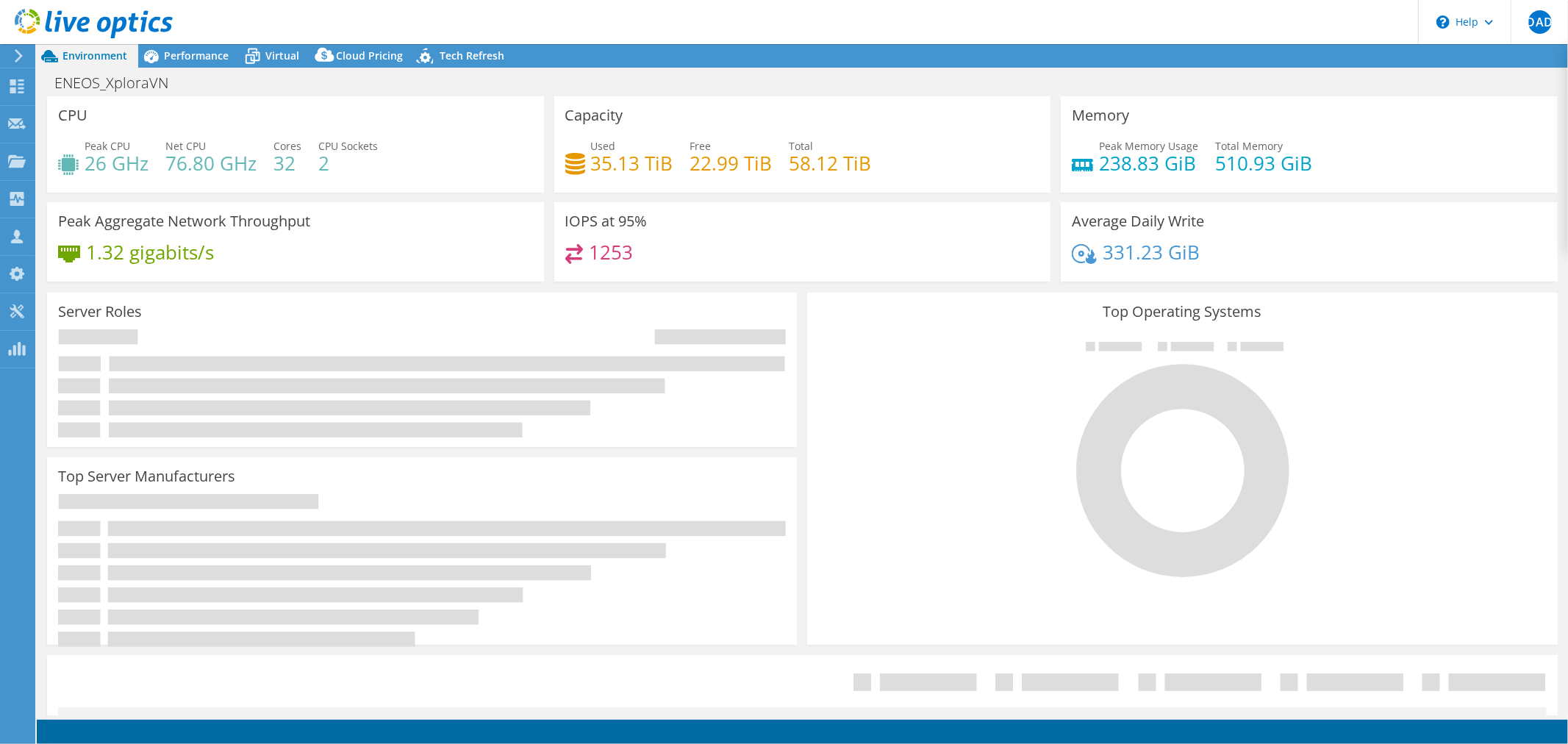
select select "[GEOGRAPHIC_DATA]"
select select "USD"
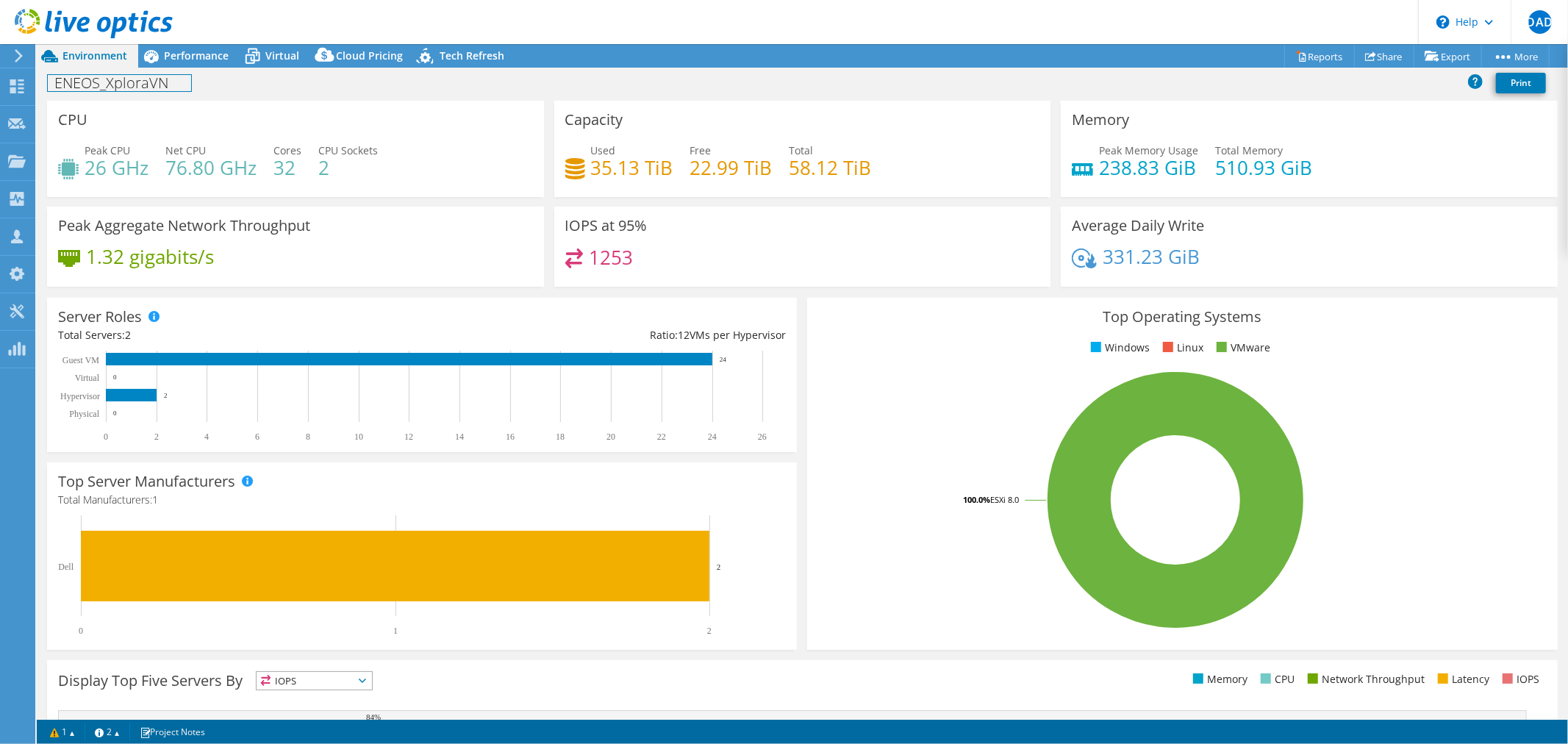
click at [174, 72] on div "ENEOS_XploraVN Print" at bounding box center [802, 83] width 1531 height 27
click at [181, 59] on span "Performance" at bounding box center [196, 55] width 65 height 14
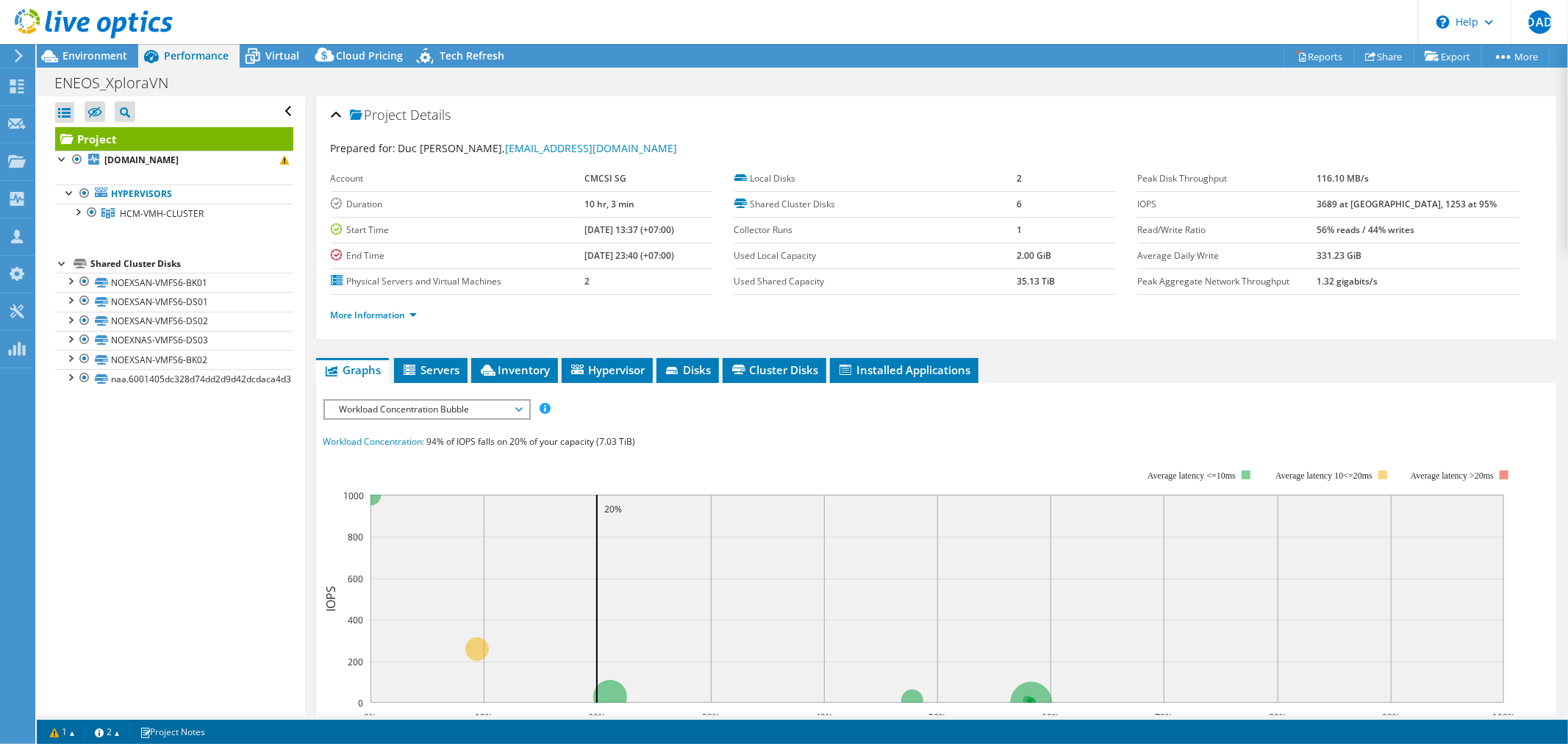
click at [262, 511] on div "Open All Close All Hide Excluded Nodes Project Tree Filter" at bounding box center [170, 406] width 268 height 619
click at [100, 33] on icon at bounding box center [94, 24] width 158 height 30
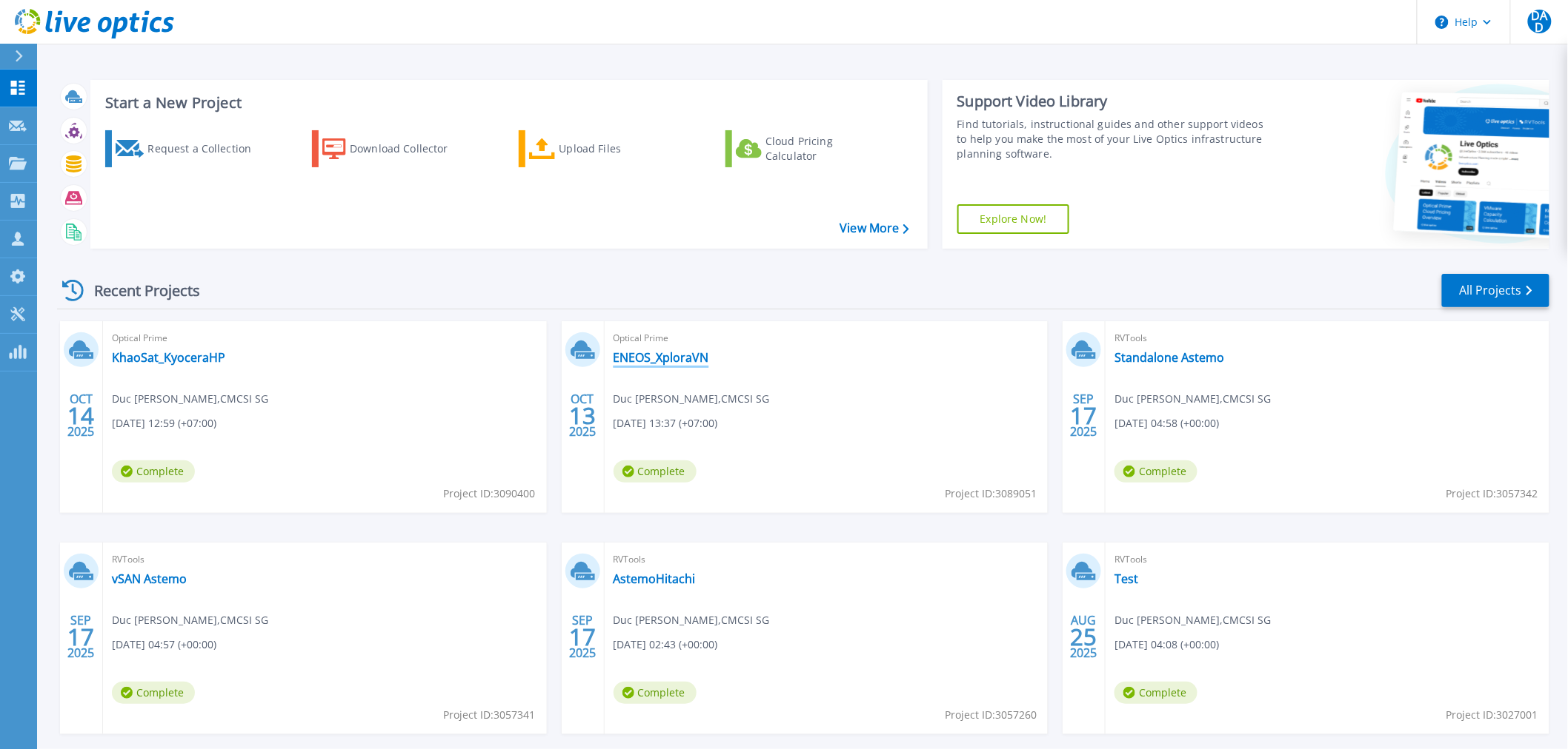
click at [646, 356] on link "ENEOS_XploraVN" at bounding box center [661, 357] width 96 height 14
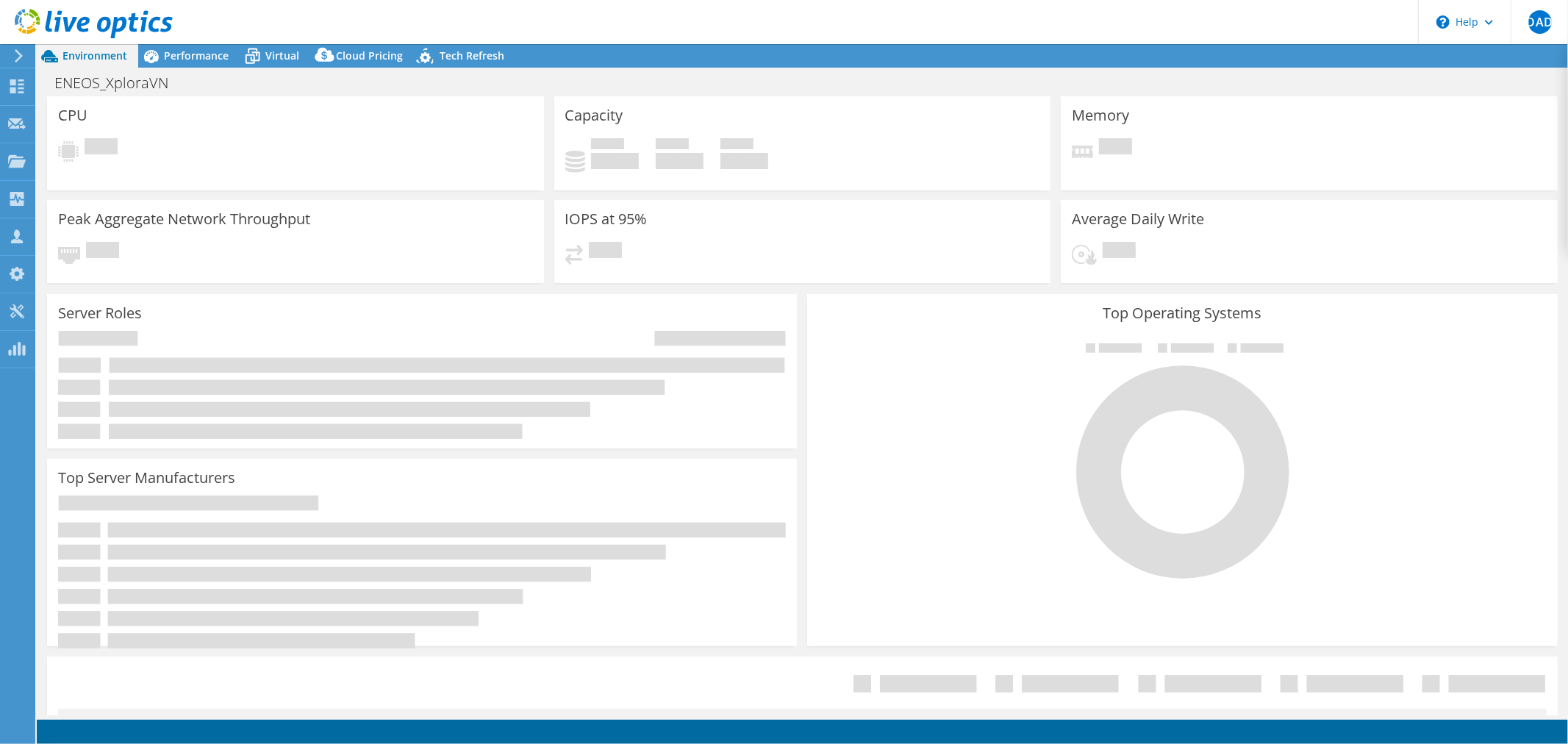
select select "[GEOGRAPHIC_DATA]"
select select "USD"
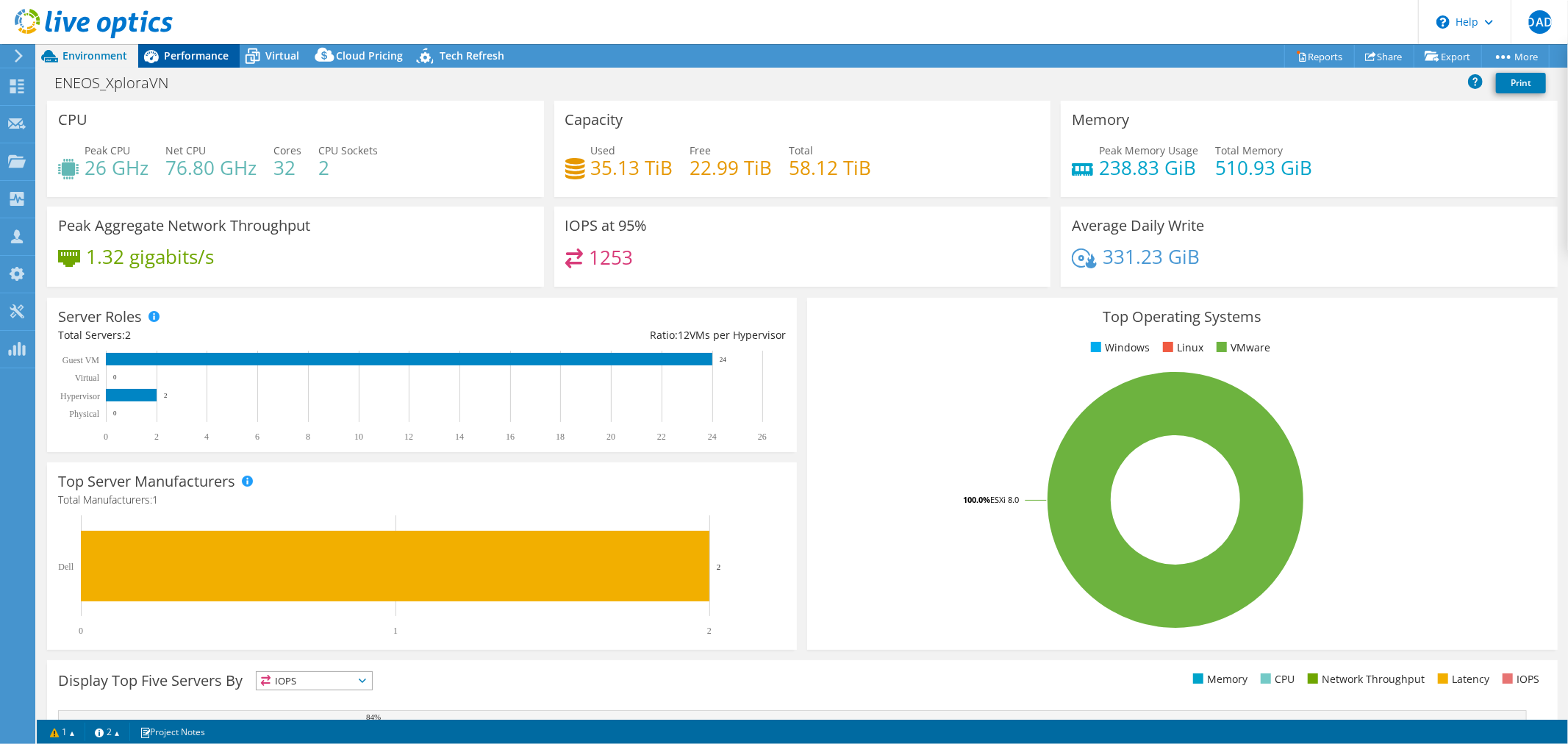
click at [219, 57] on span "Performance" at bounding box center [196, 55] width 65 height 14
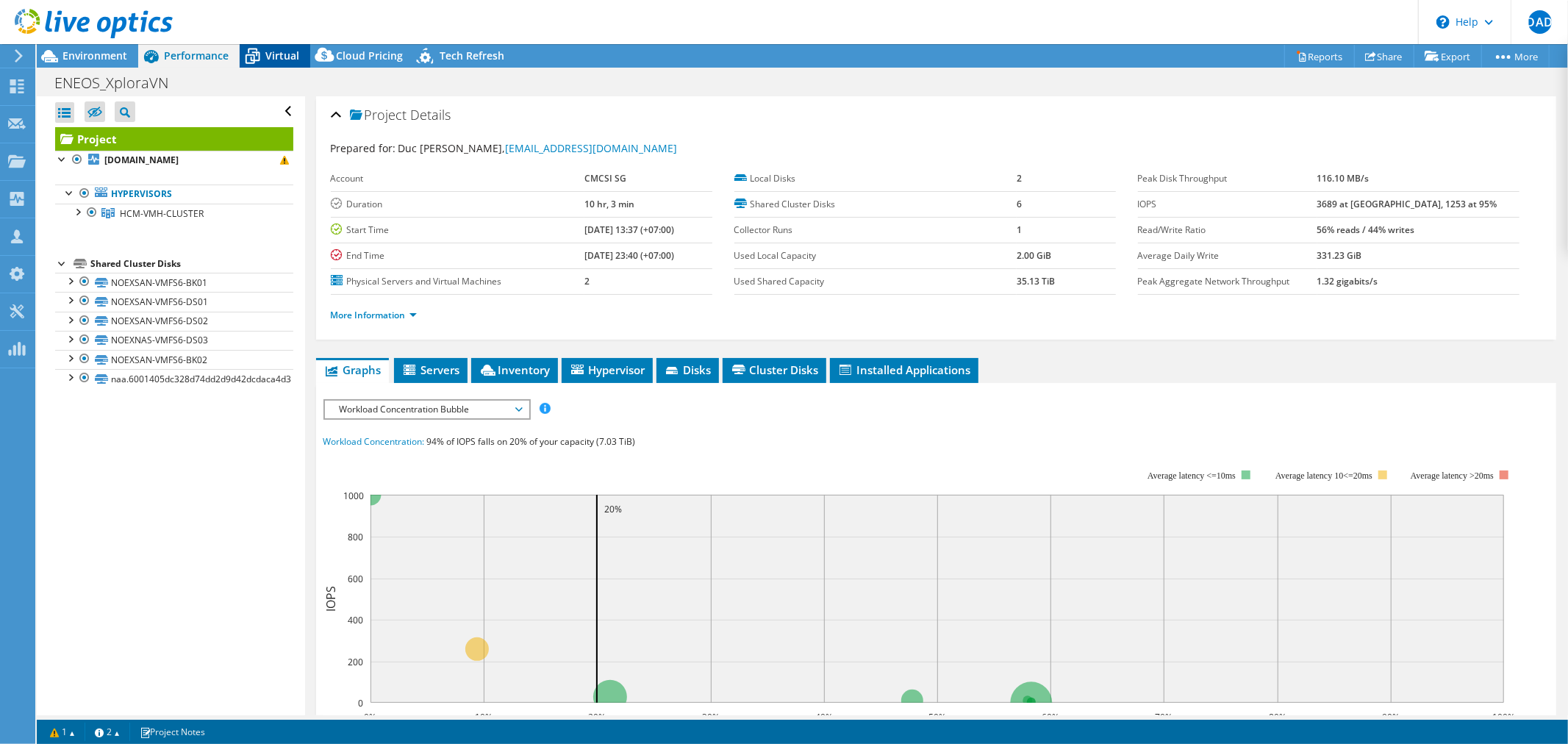
click at [283, 59] on span "Virtual" at bounding box center [282, 55] width 34 height 14
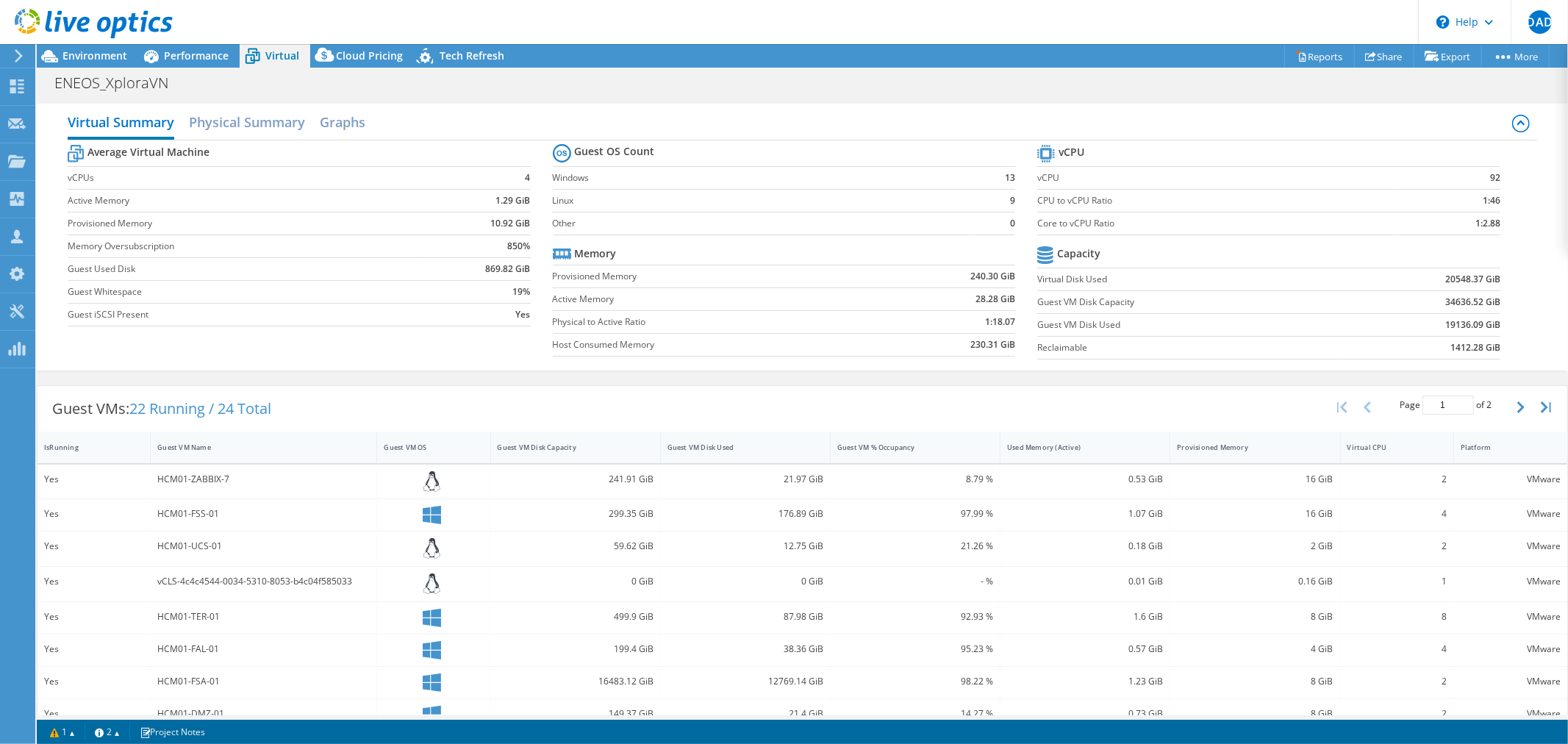
click at [151, 26] on use at bounding box center [94, 23] width 158 height 29
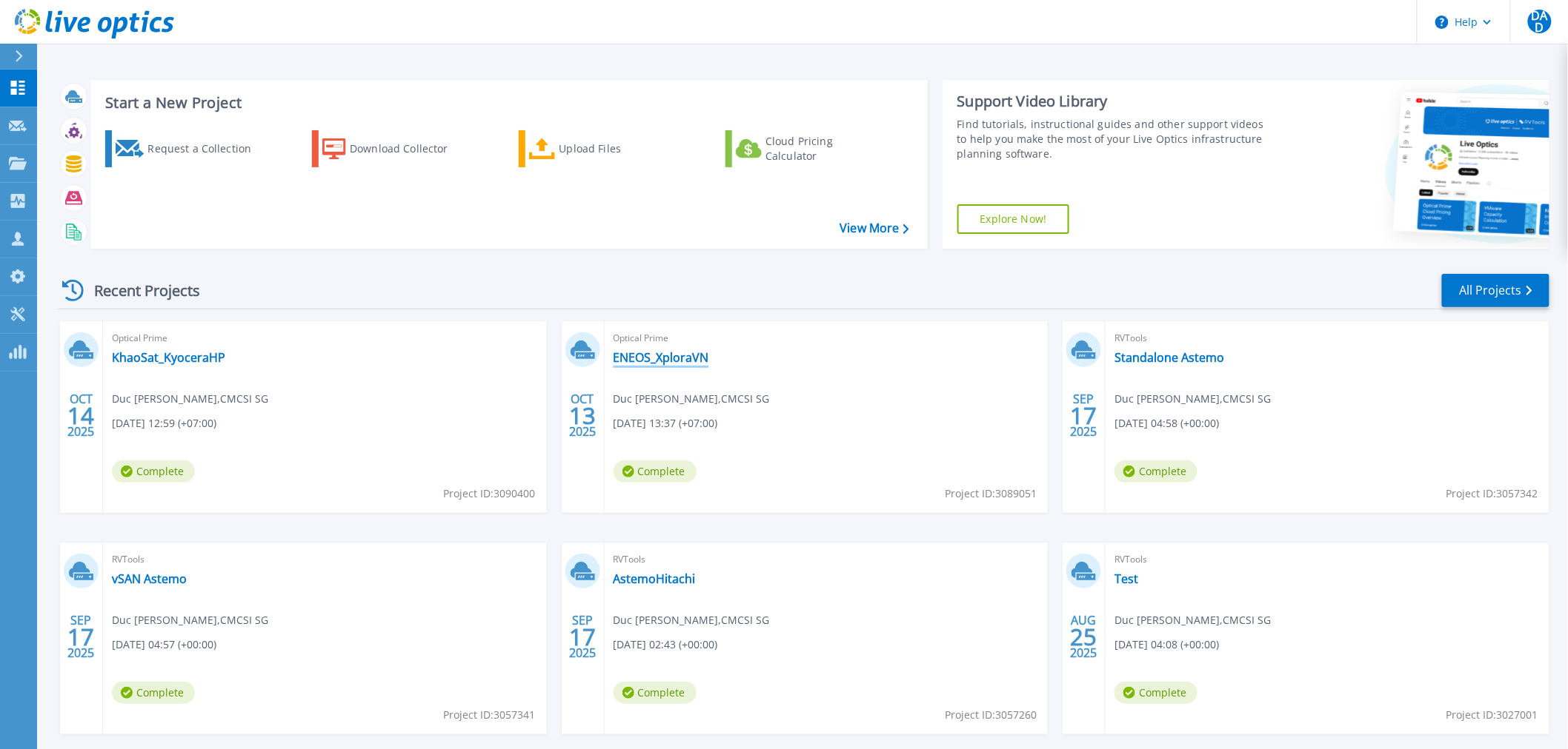
click at [686, 363] on link "ENEOS_XploraVN" at bounding box center [661, 357] width 96 height 14
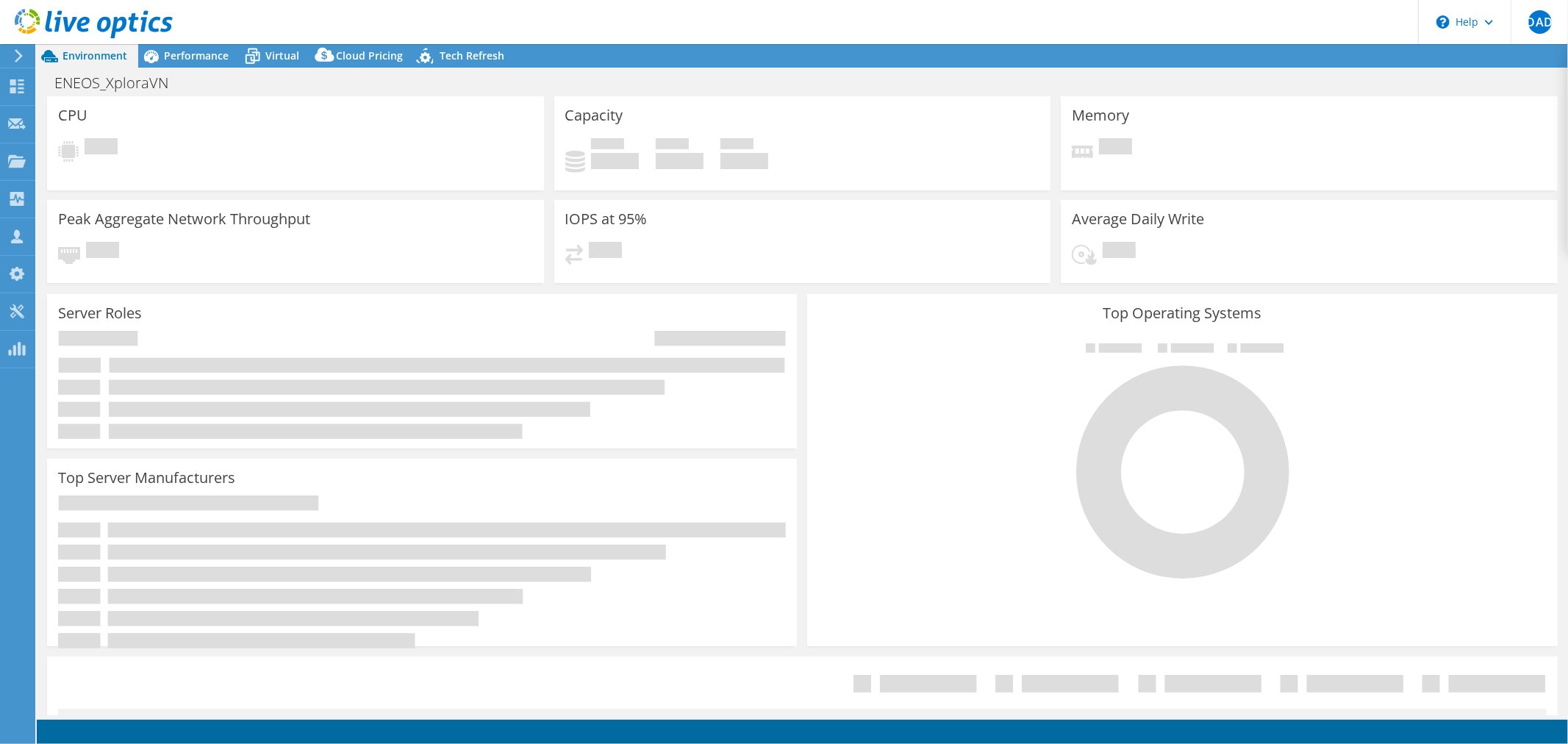
select select "USD"
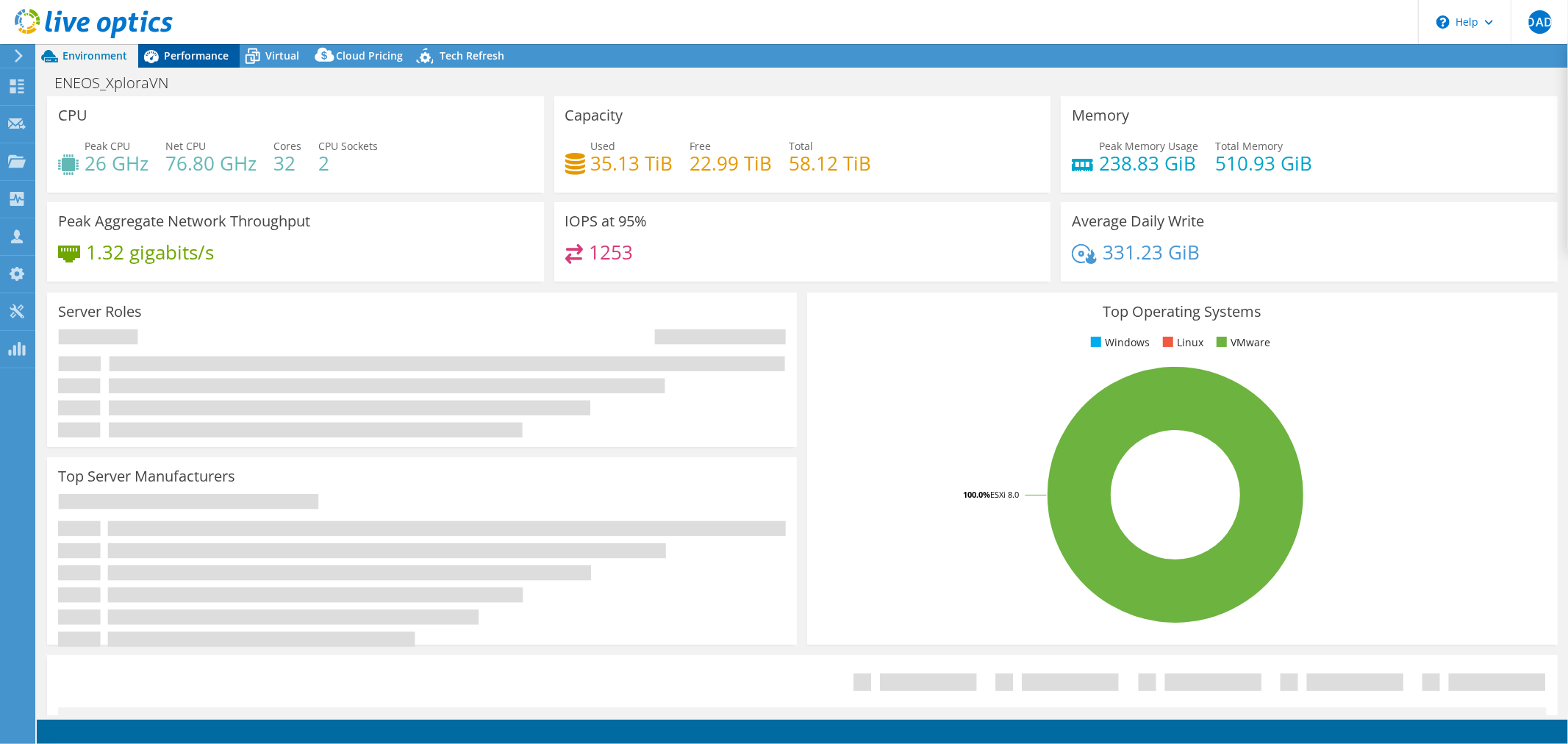
select select "[GEOGRAPHIC_DATA]"
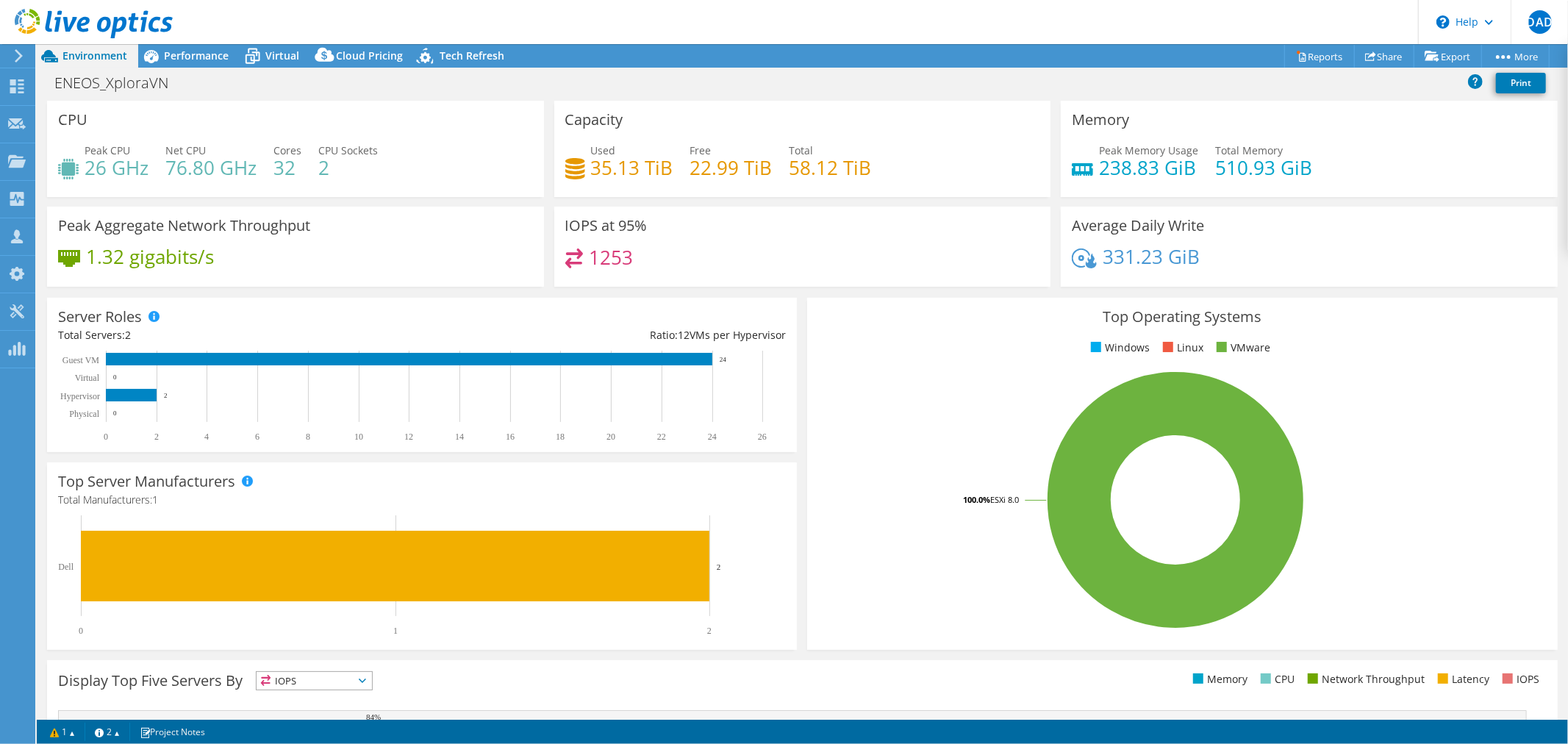
click at [116, 26] on icon at bounding box center [94, 24] width 158 height 30
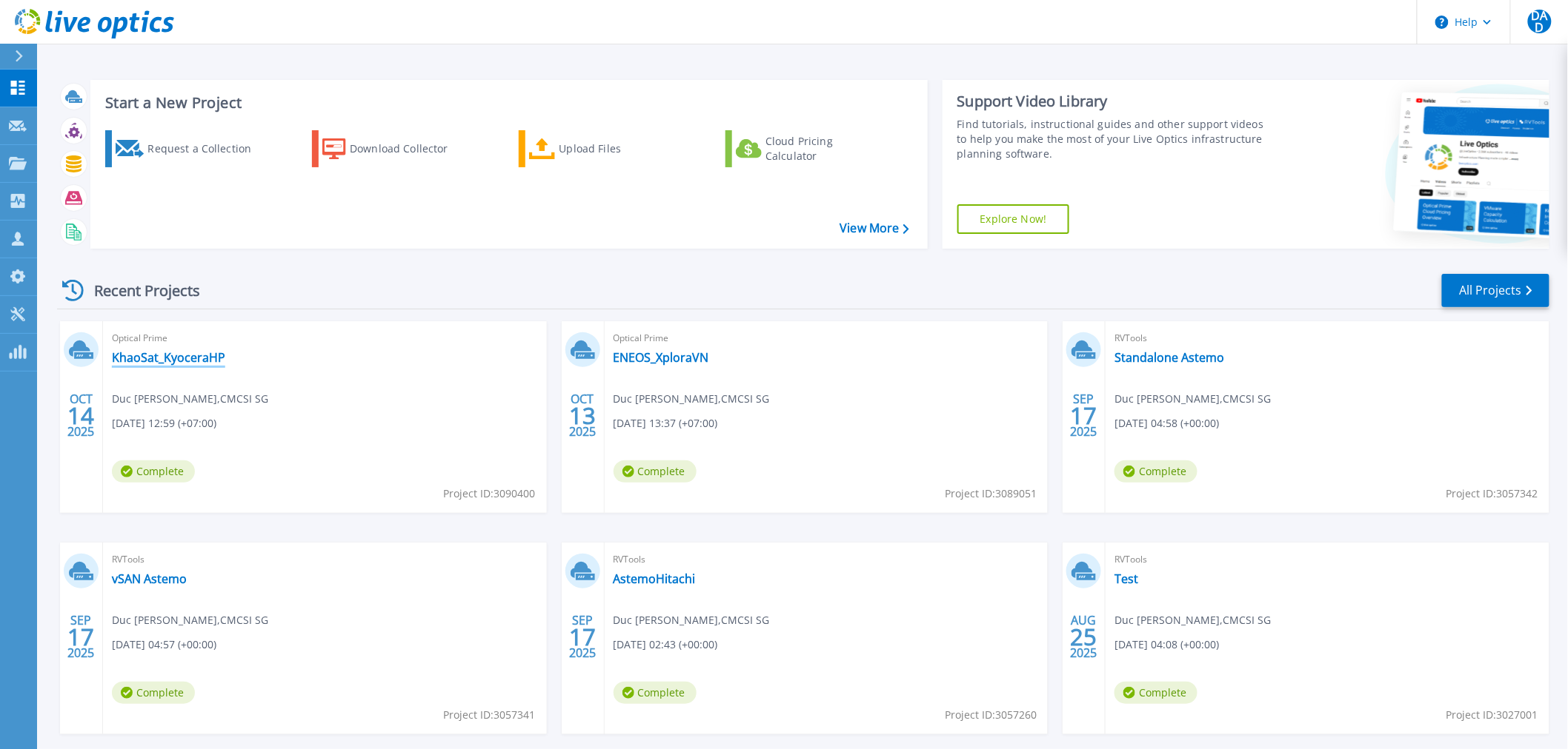
click at [216, 356] on link "KhaoSat_KyoceraHP" at bounding box center [168, 357] width 113 height 14
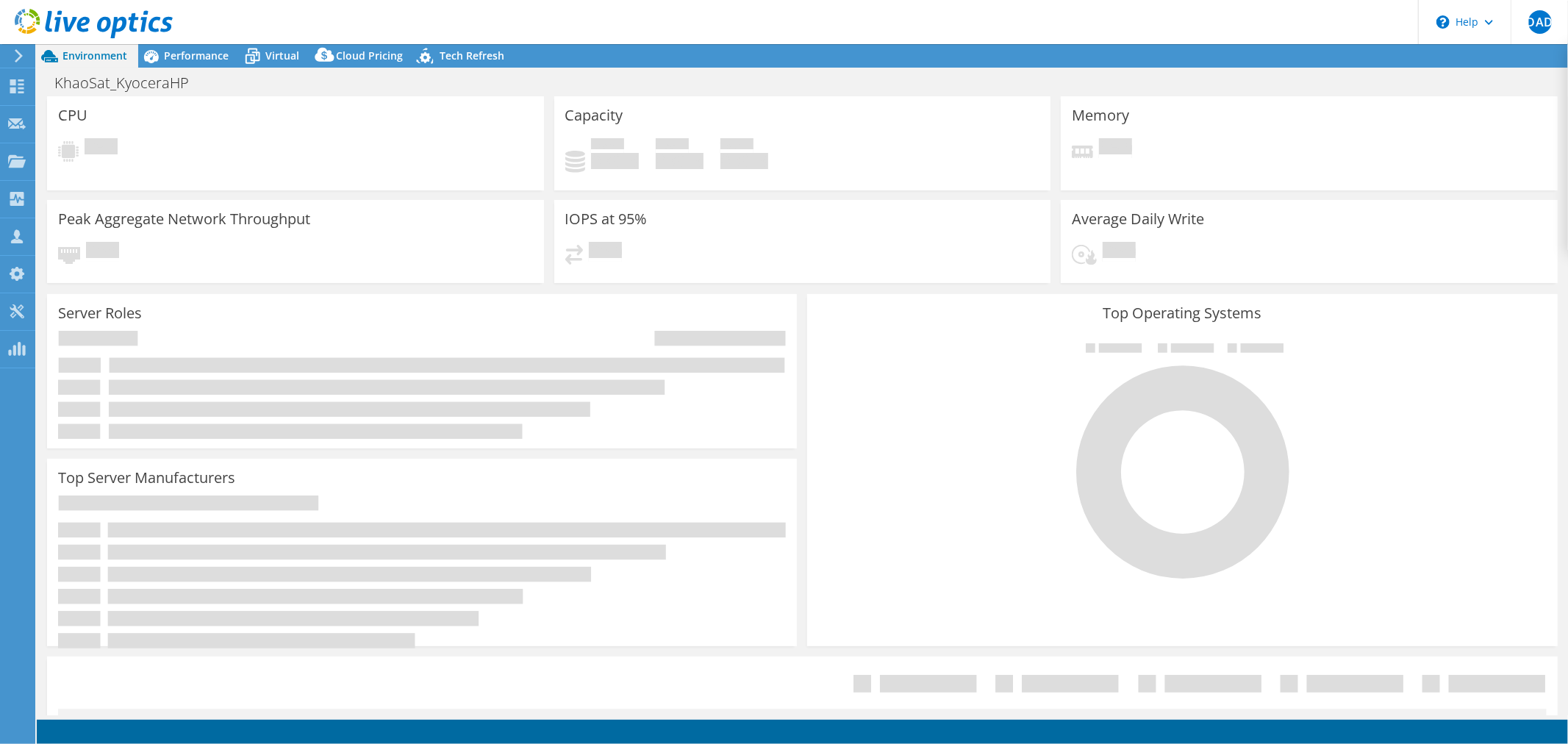
select select "[GEOGRAPHIC_DATA]"
select select "USD"
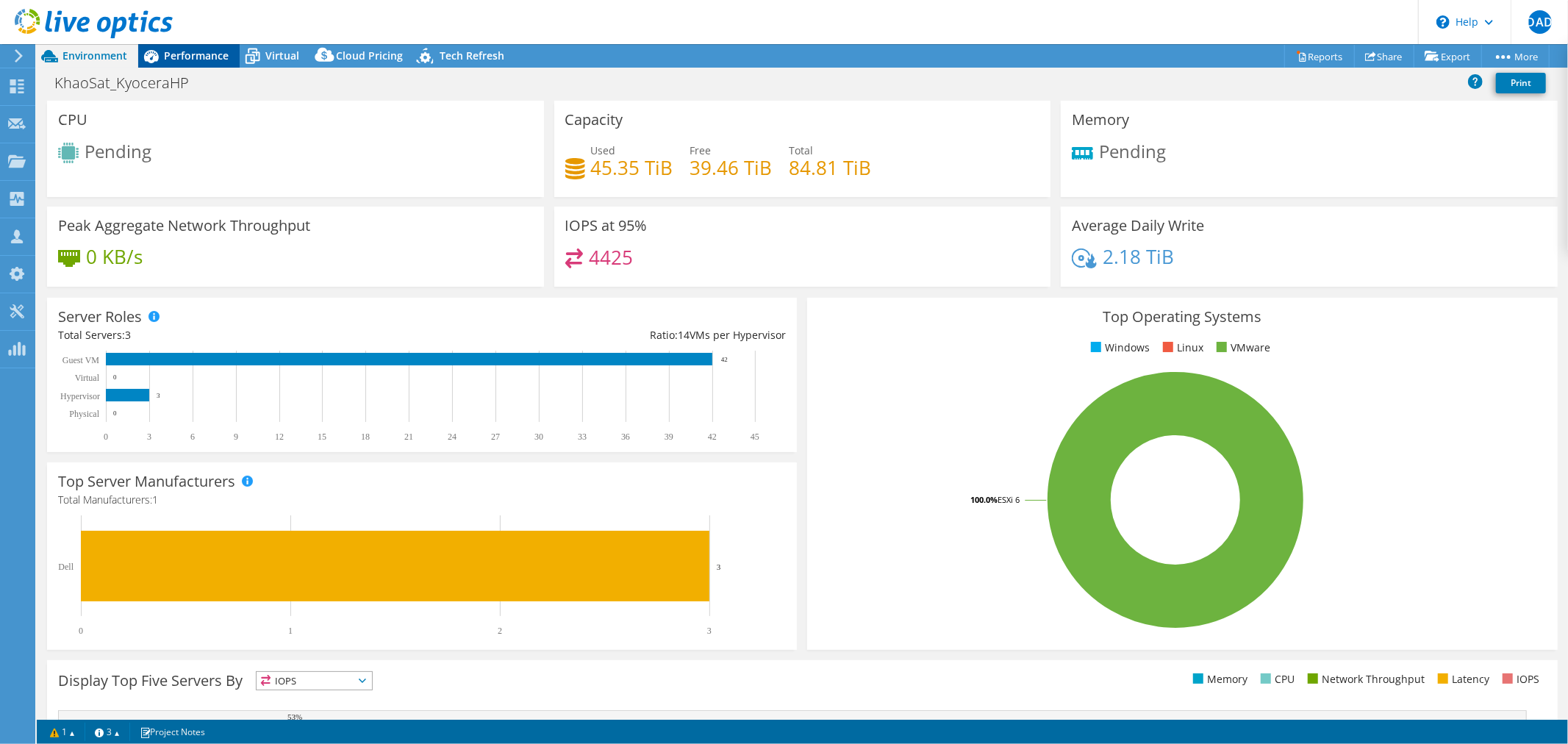
click at [200, 60] on span "Performance" at bounding box center [196, 55] width 65 height 14
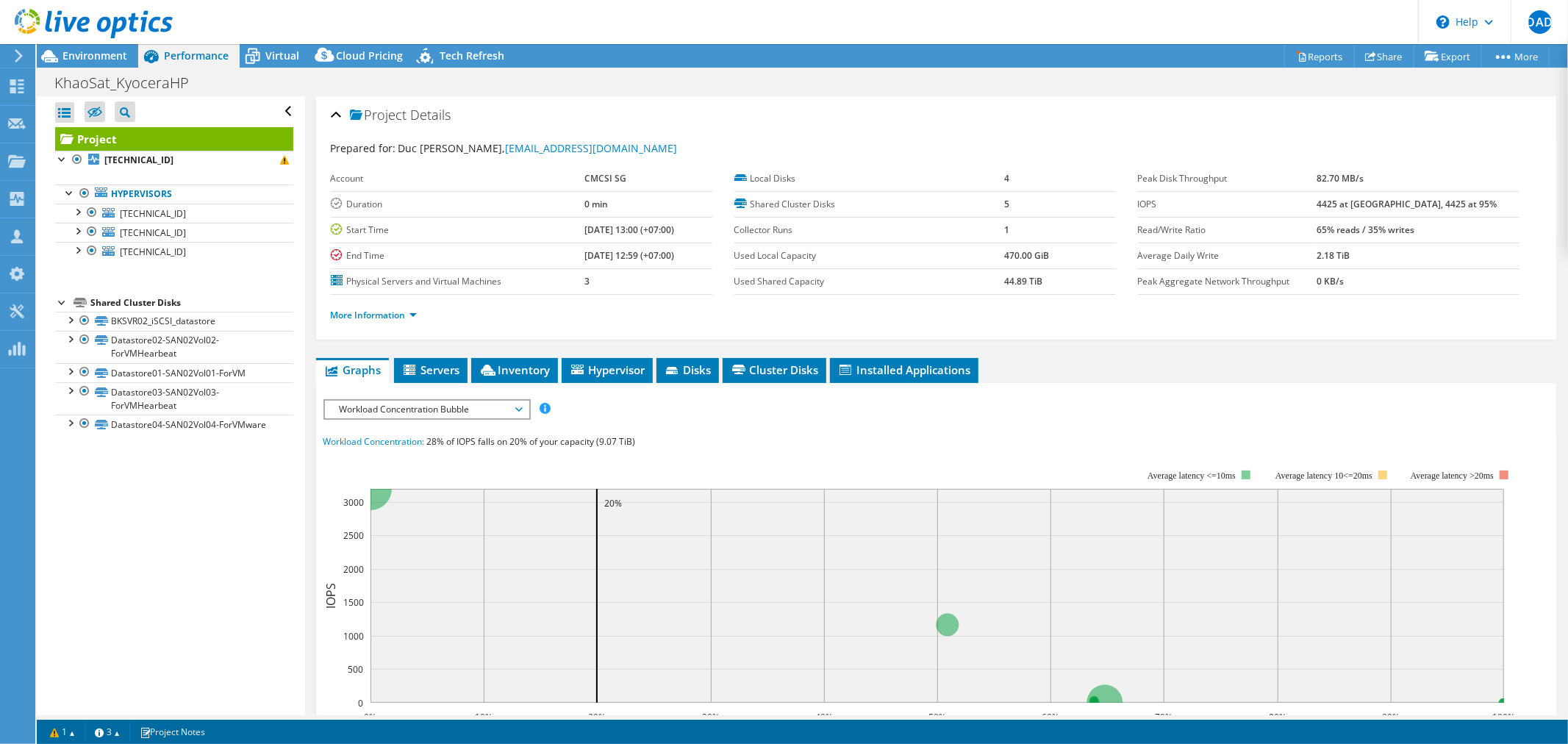
drag, startPoint x: 673, startPoint y: 259, endPoint x: 563, endPoint y: 223, distance: 115.7
click at [563, 223] on tbody "Account CMCSI SG Duration 0 min Start Time 10/14/2025, 13:00 (+07:00) End Time …" at bounding box center [522, 230] width 382 height 129
click at [597, 257] on b "[DATE] 12:59 (+07:00)" at bounding box center [629, 255] width 90 height 13
drag, startPoint x: 681, startPoint y: 254, endPoint x: 425, endPoint y: 241, distance: 256.3
click at [415, 243] on tr "End Time 10/14/2025, 12:59 (+07:00)" at bounding box center [522, 256] width 382 height 26
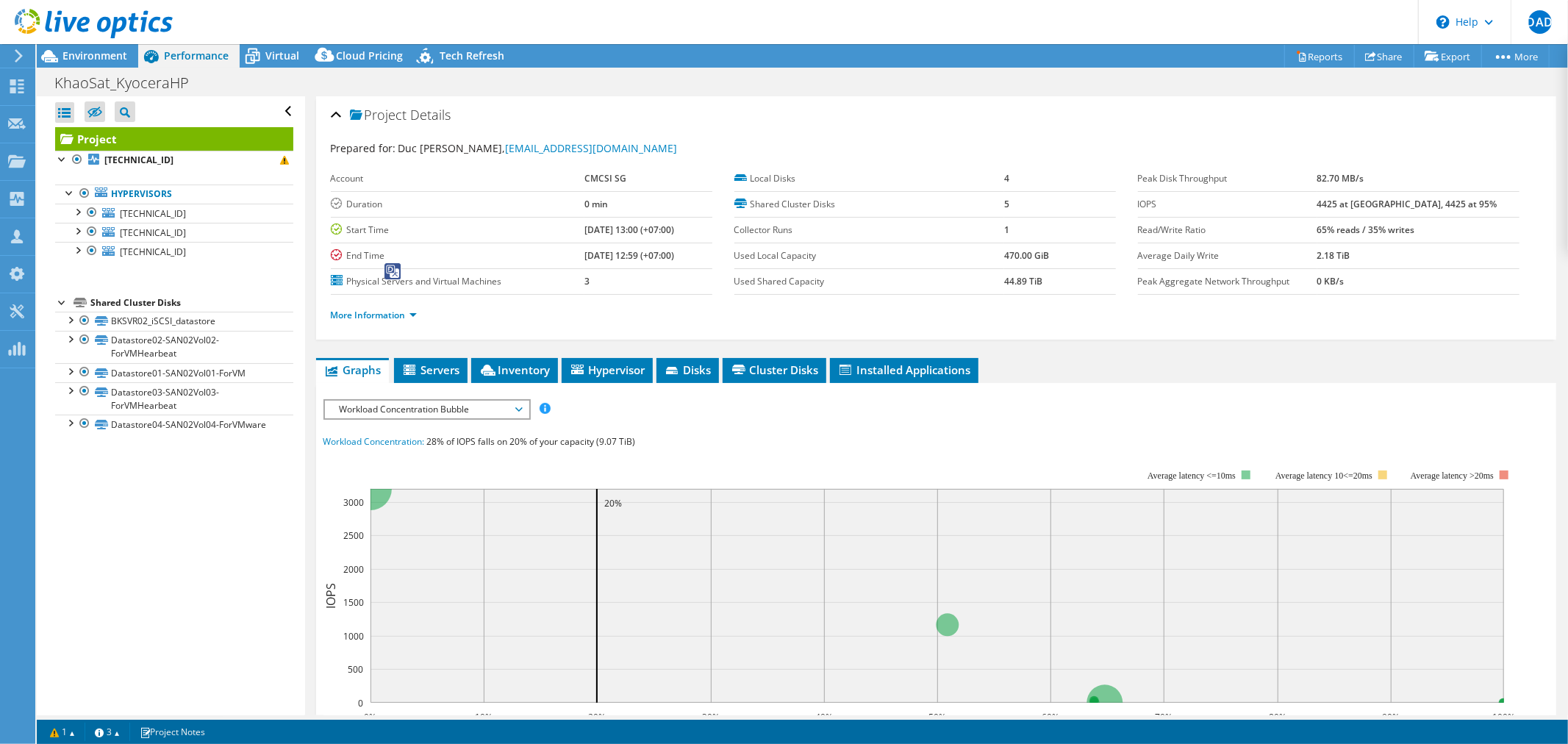
click at [669, 251] on b "[DATE] 12:59 (+07:00)" at bounding box center [629, 255] width 90 height 13
click at [277, 43] on header "DAD Channel Partner Duc Anh Do ddanh@cmc.com.vn CMCSI SG My Profile Log Out \n …" at bounding box center [784, 22] width 1568 height 44
click at [277, 60] on span "Virtual" at bounding box center [282, 55] width 34 height 14
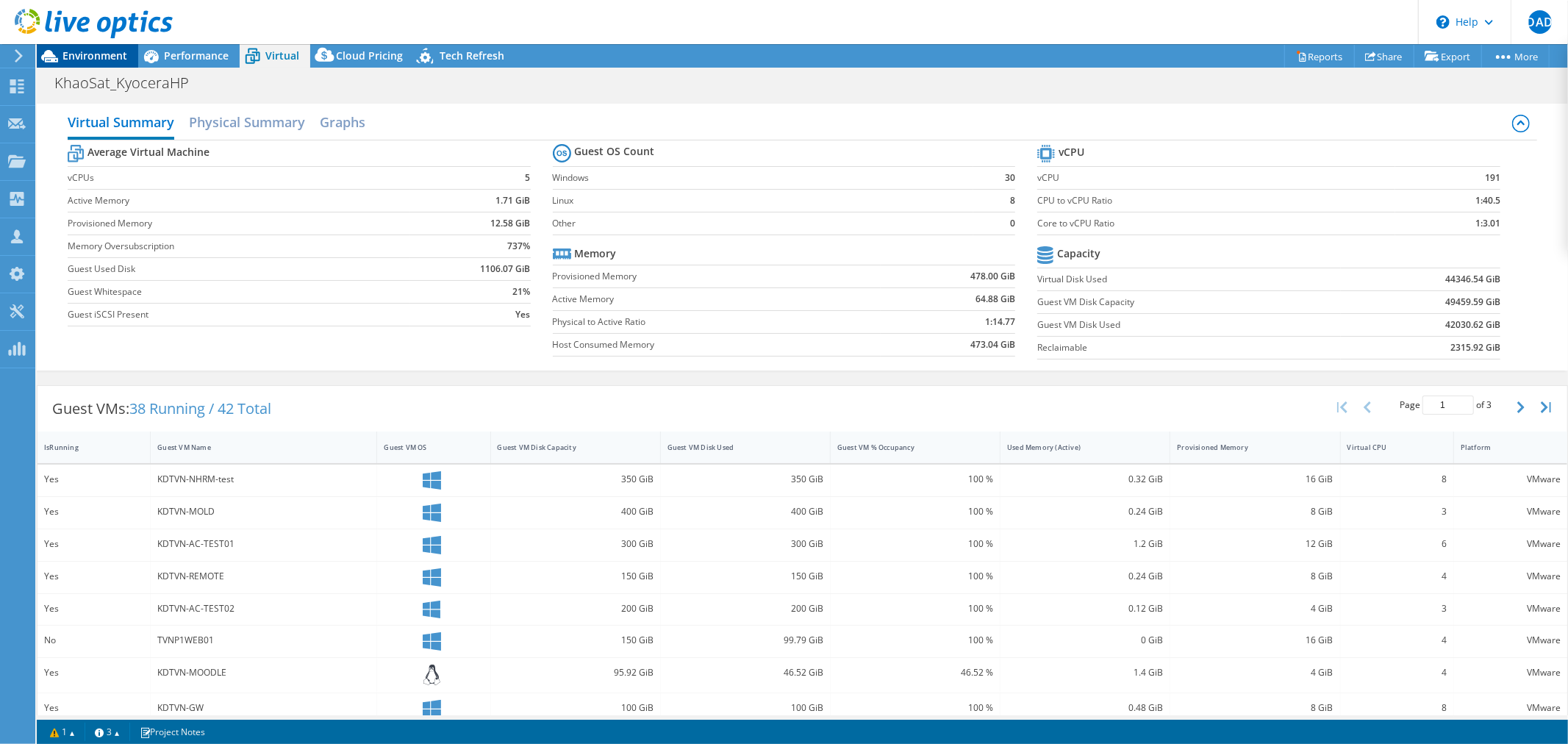
click at [77, 56] on span "Environment" at bounding box center [95, 55] width 65 height 14
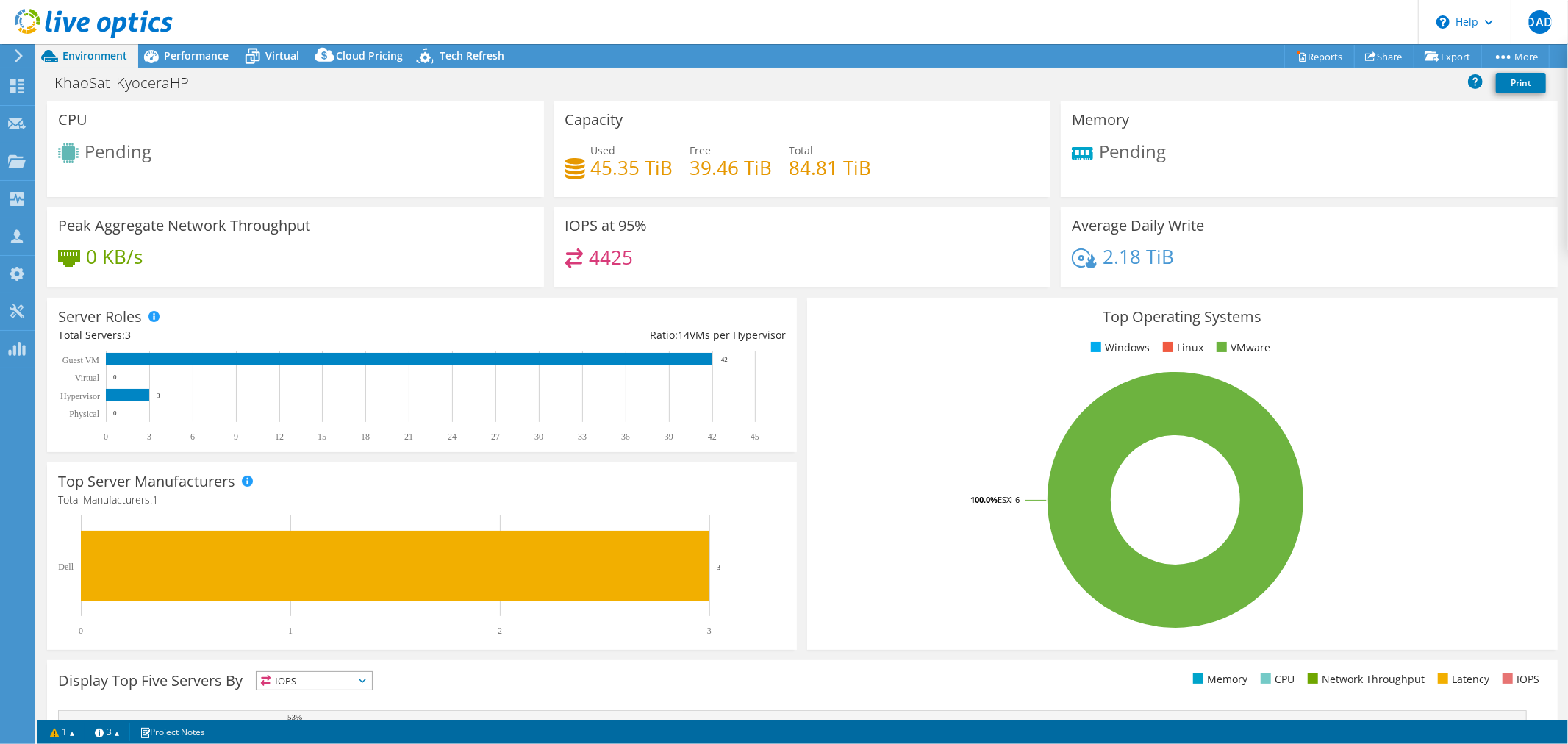
click at [102, 10] on icon at bounding box center [94, 24] width 158 height 30
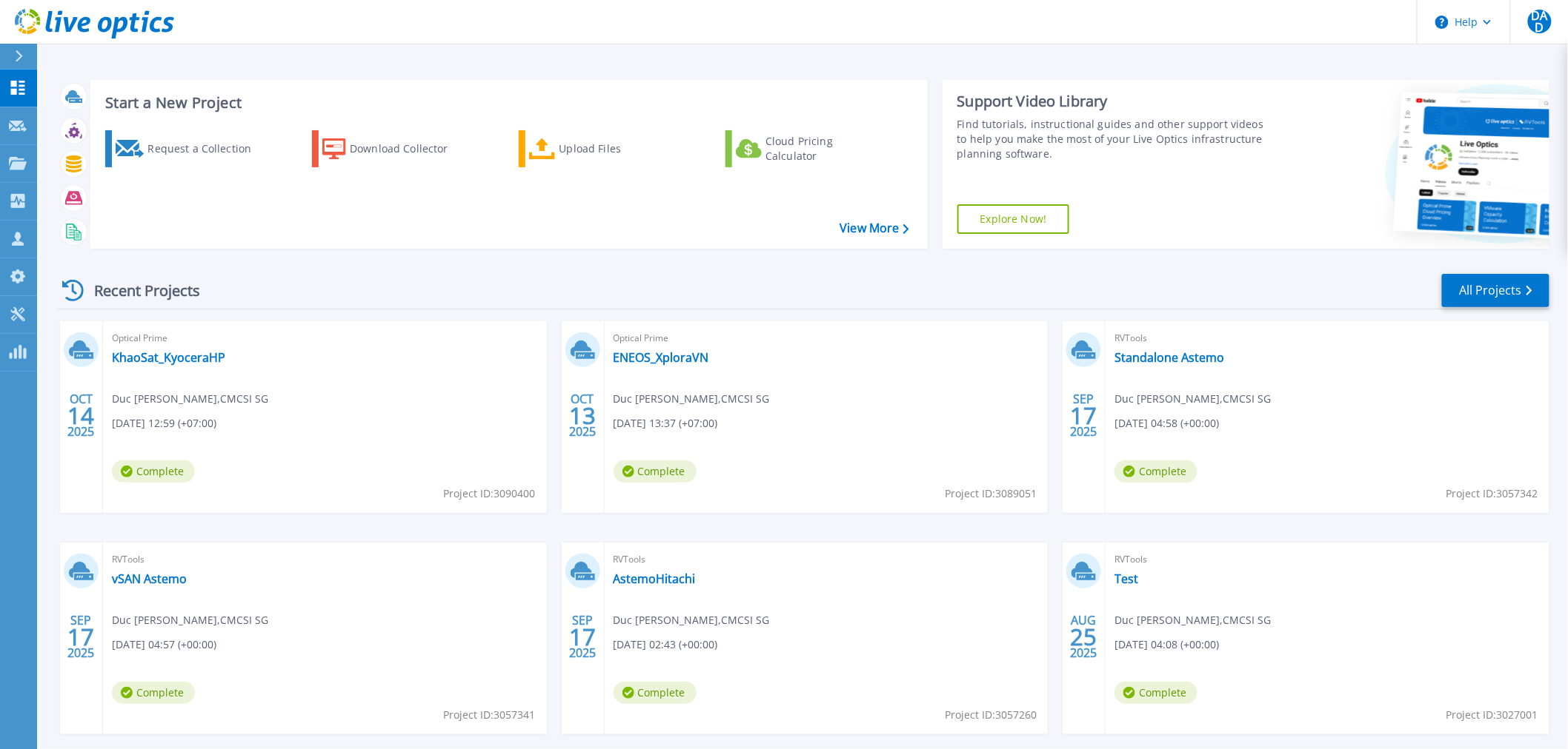
click at [579, 301] on div "Recent Projects All Projects" at bounding box center [803, 291] width 1492 height 37
click at [653, 357] on link "ENEOS_XploraVN" at bounding box center [661, 357] width 96 height 14
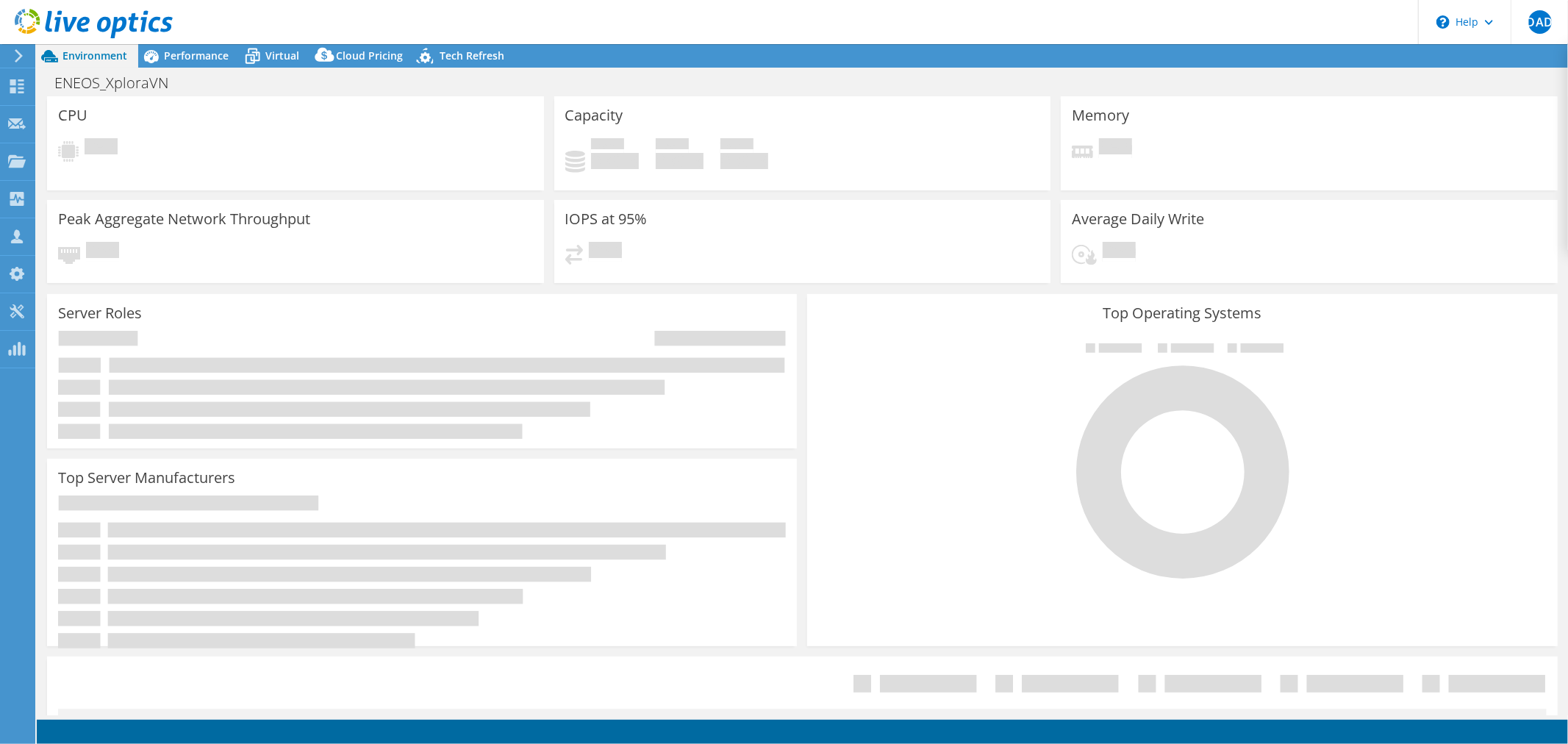
select select "[GEOGRAPHIC_DATA]"
select select "USD"
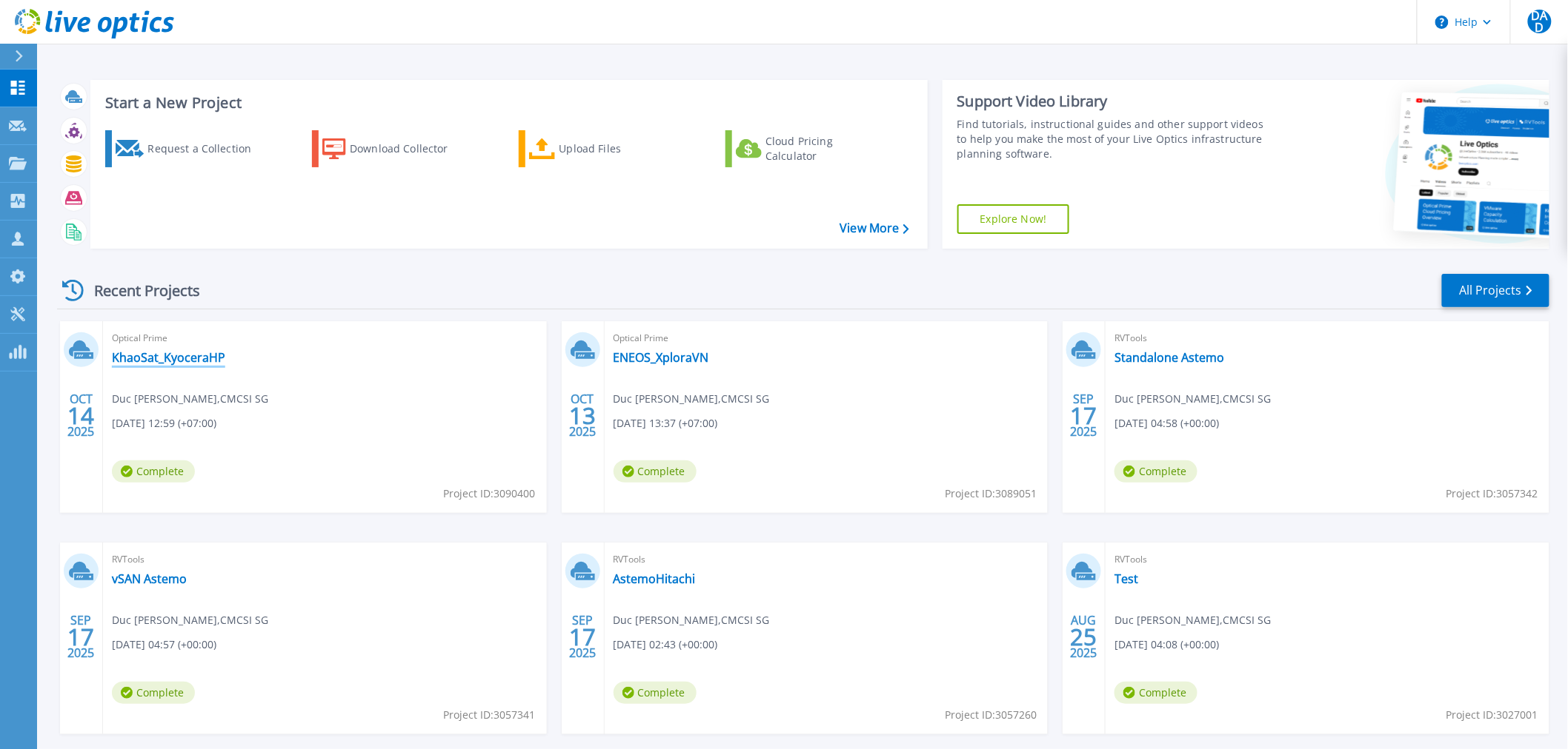
click at [195, 362] on link "KhaoSat_KyoceraHP" at bounding box center [168, 357] width 113 height 14
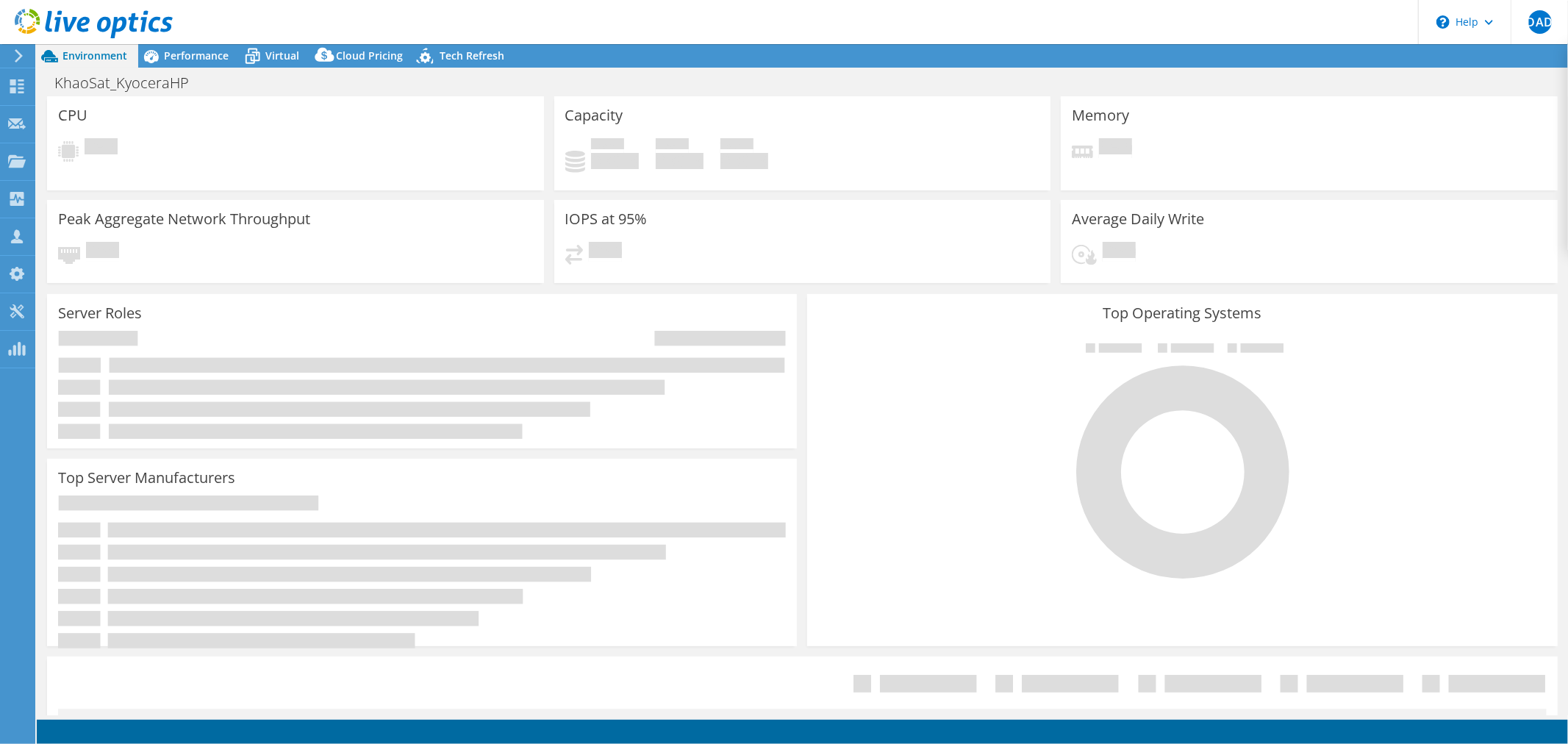
select select "[GEOGRAPHIC_DATA]"
select select "USD"
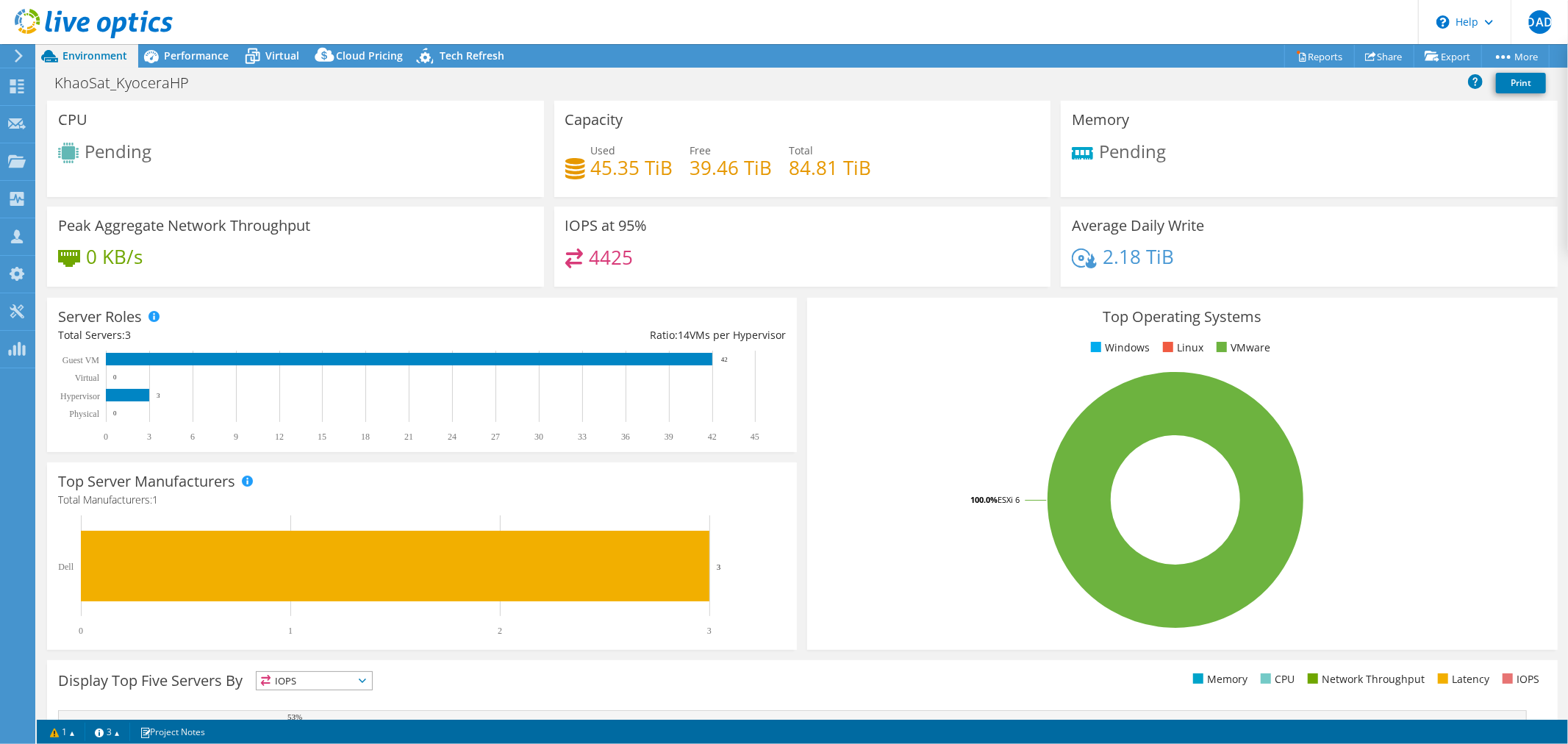
click at [1103, 174] on div "Memory Pending" at bounding box center [1309, 149] width 497 height 97
click at [213, 61] on span "Performance" at bounding box center [196, 55] width 65 height 14
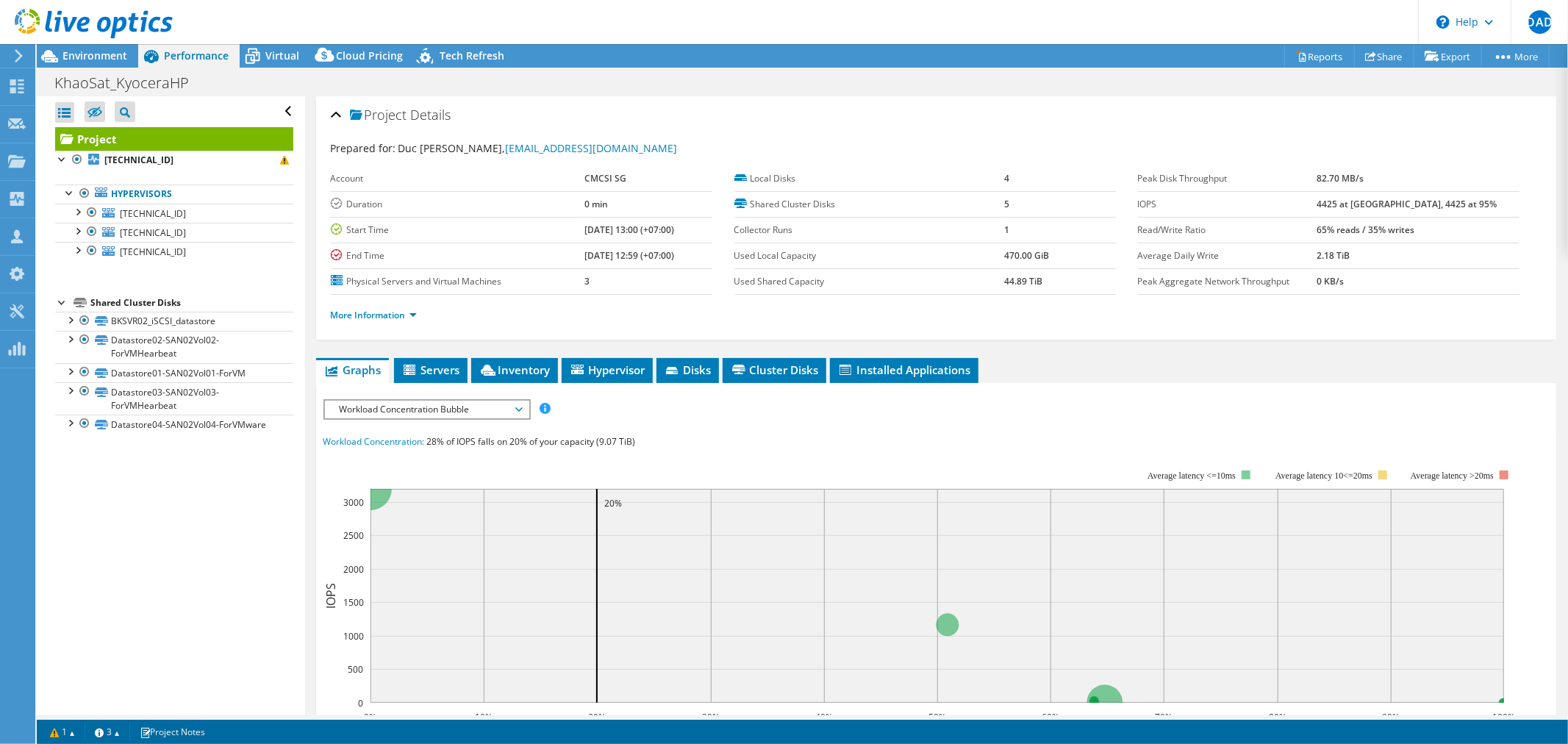
click at [397, 307] on li "More Information" at bounding box center [379, 315] width 95 height 16
click at [397, 309] on link "More Information" at bounding box center [374, 315] width 86 height 13
